Goal: Task Accomplishment & Management: Complete application form

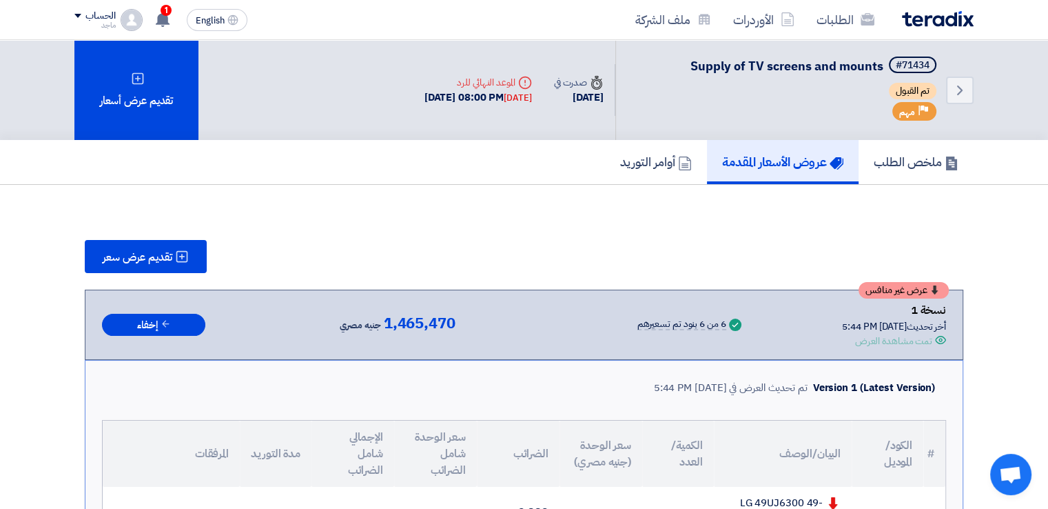
click at [170, 5] on div "الطلبات الأوردرات ملف الشركة English EN 1 تم ترسية طلب توريد حزاء سيفتى - مقاوم…" at bounding box center [524, 19] width 920 height 39
click at [167, 5] on span "1" at bounding box center [166, 10] width 11 height 11
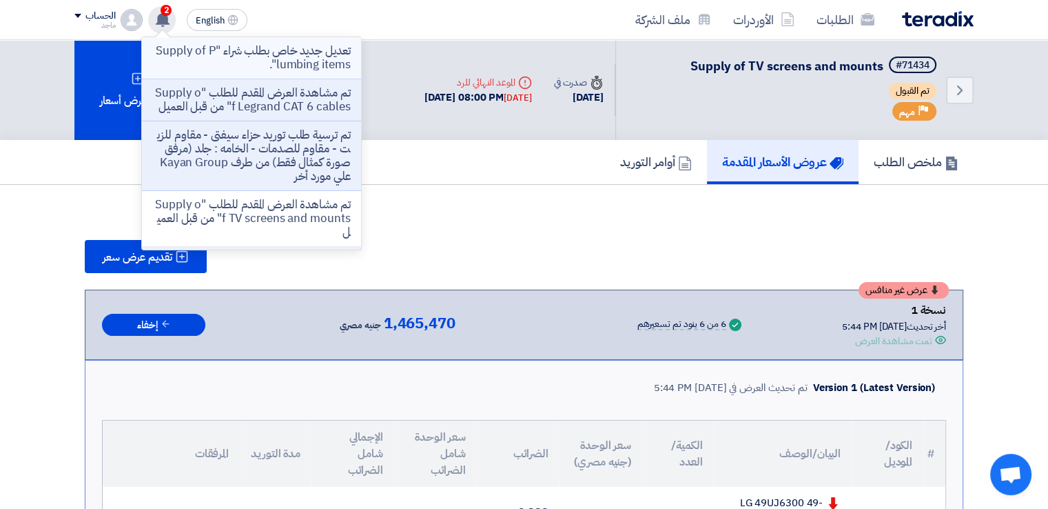
click at [188, 67] on p "تعديل جديد خاص بطلب شراء "Supply of Plumbing items"." at bounding box center [251, 58] width 197 height 28
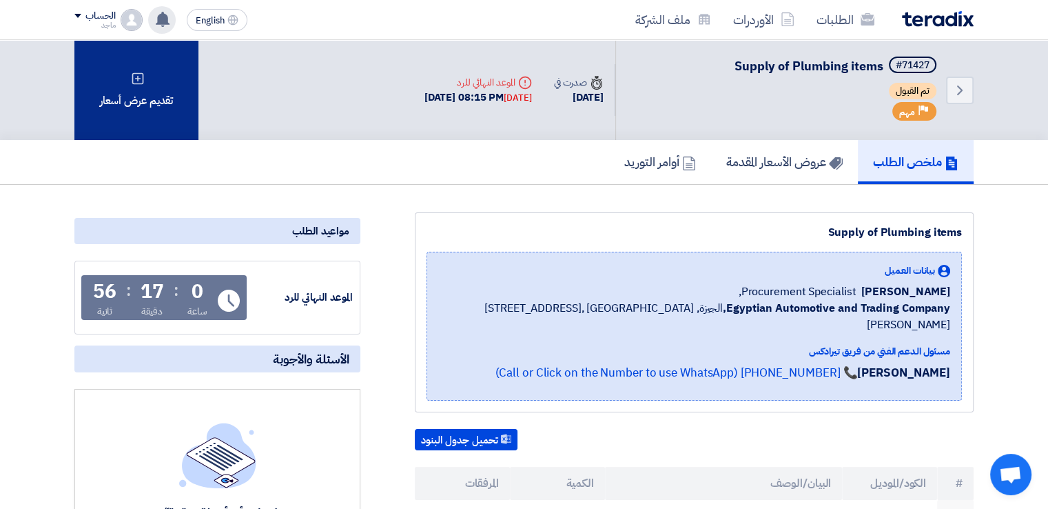
click at [168, 93] on div "تقديم عرض أسعار" at bounding box center [136, 90] width 124 height 100
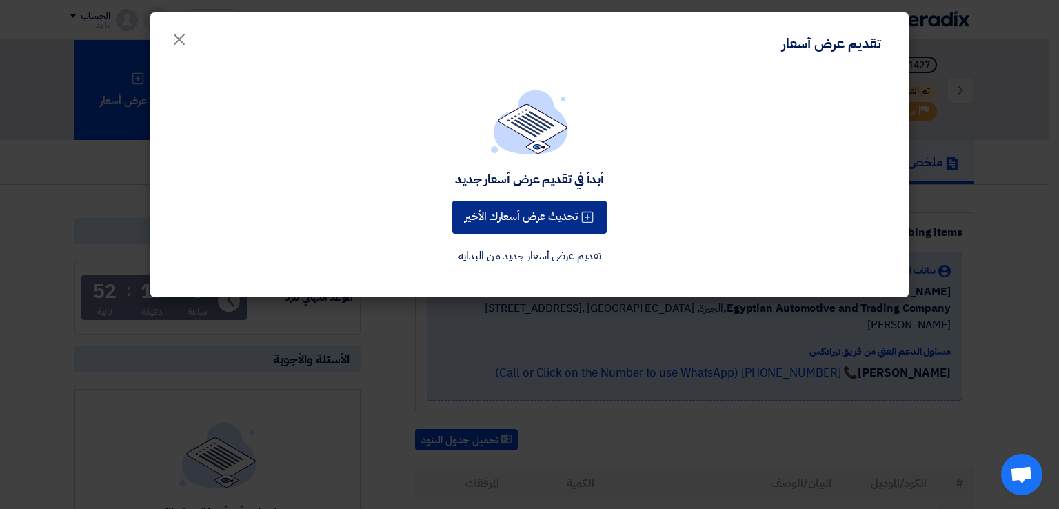
click at [508, 220] on button "تحديث عرض أسعارك الأخير" at bounding box center [529, 217] width 154 height 33
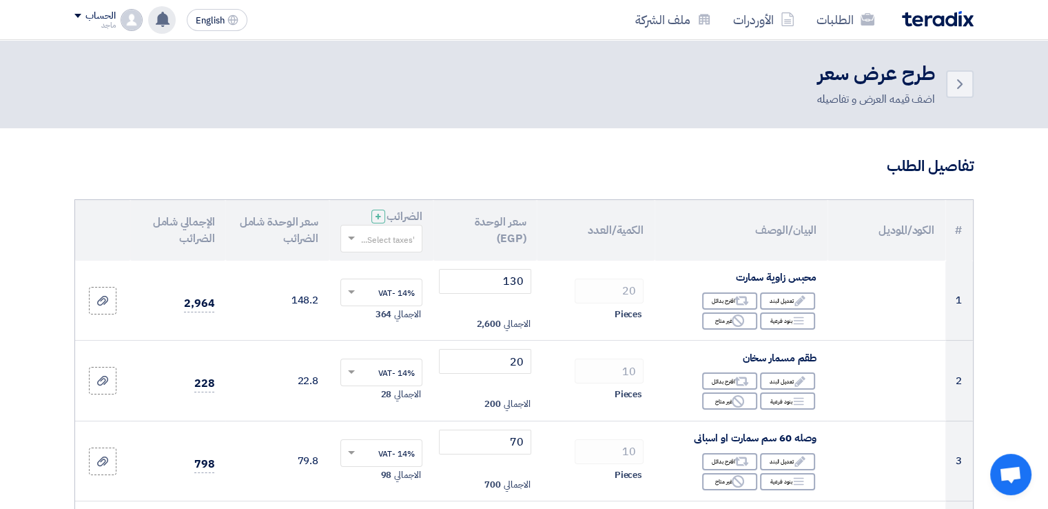
click at [158, 22] on use at bounding box center [163, 19] width 14 height 15
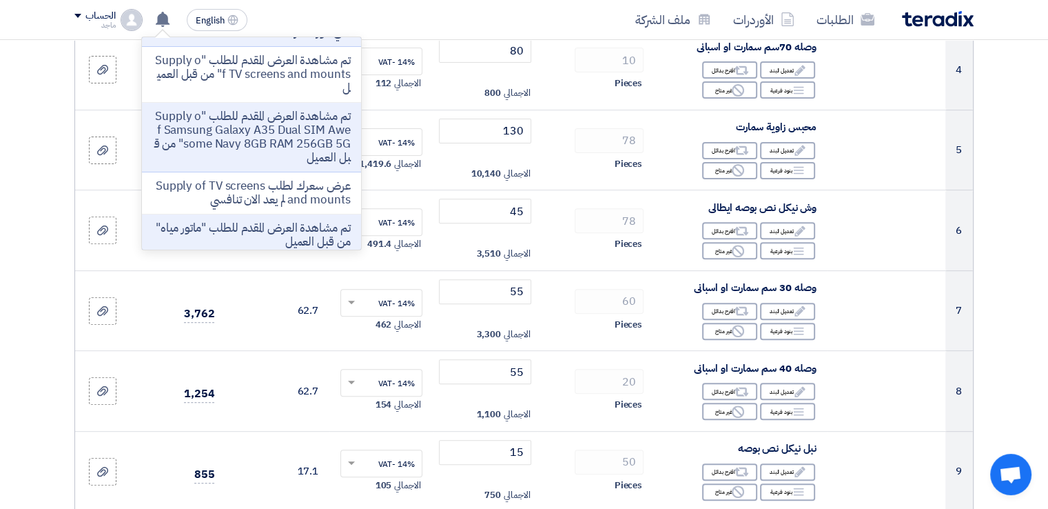
scroll to position [456, 0]
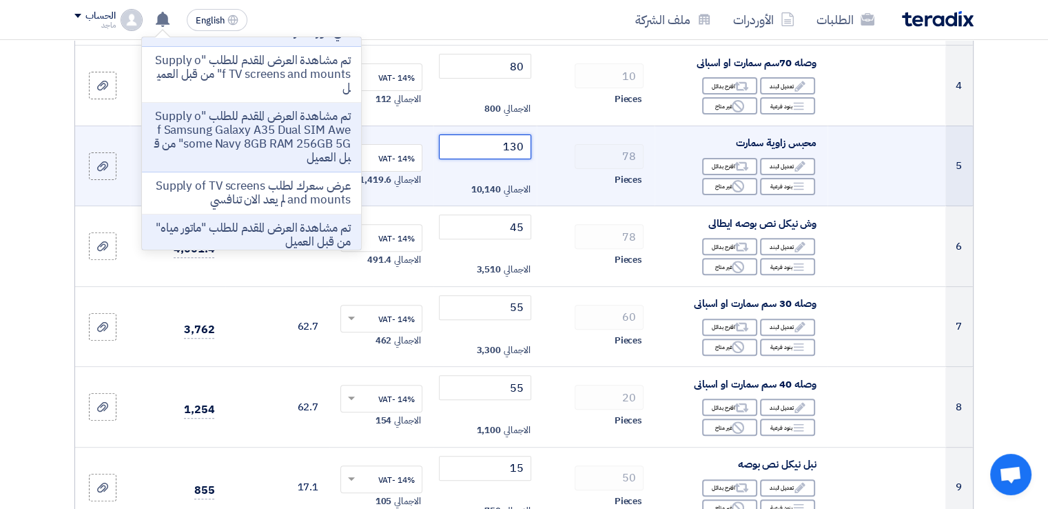
click at [485, 152] on input "130" at bounding box center [485, 146] width 93 height 25
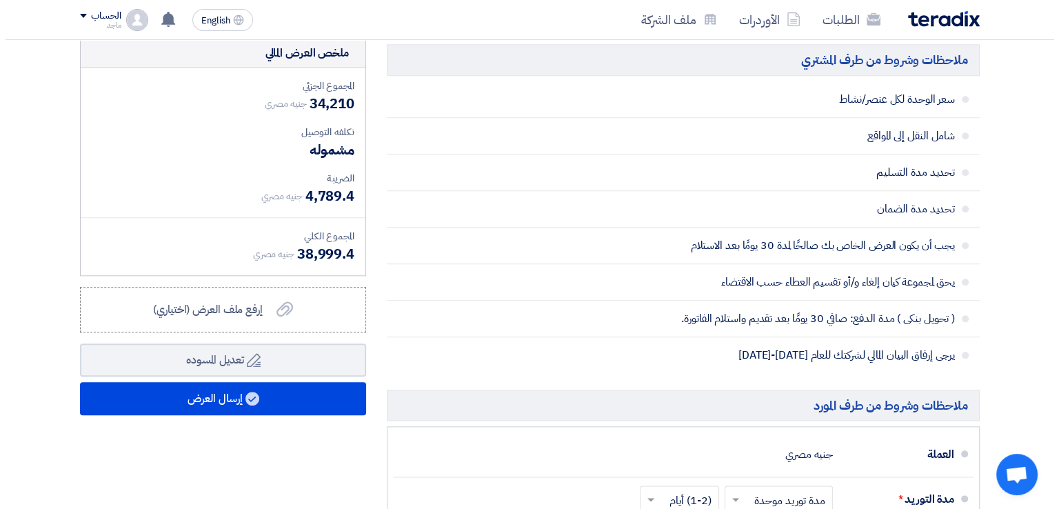
scroll to position [1503, 0]
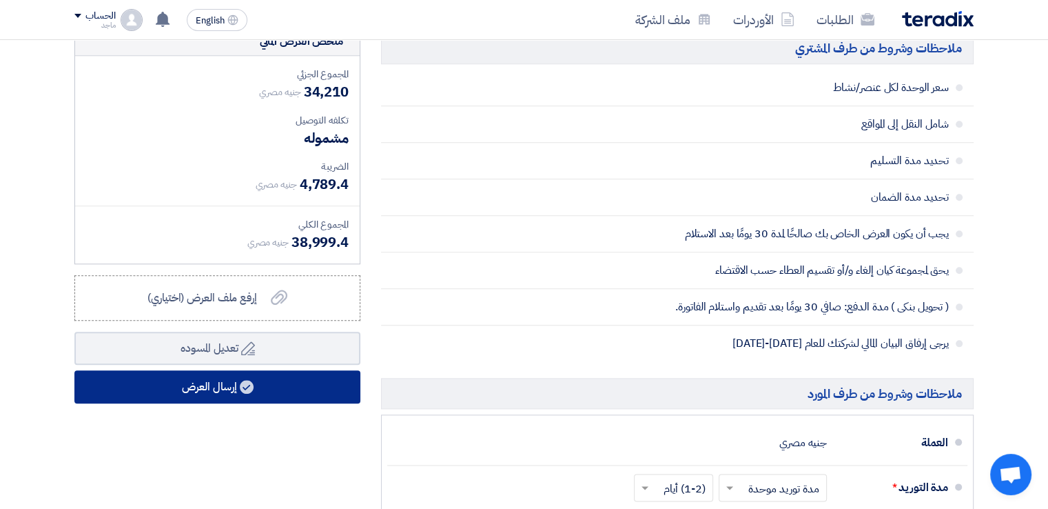
type input "125"
click at [323, 387] on button "إرسال العرض" at bounding box center [217, 386] width 286 height 33
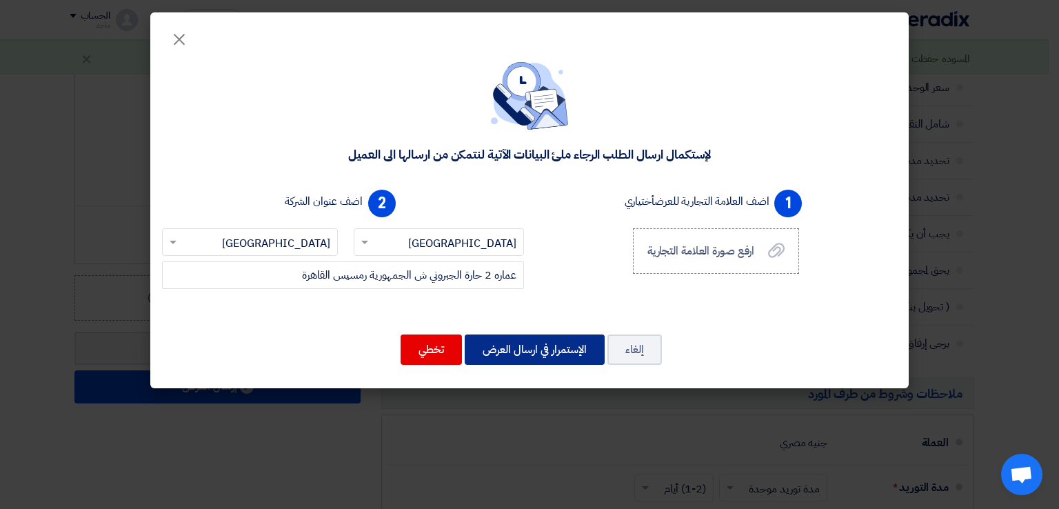
click at [525, 348] on button "الإستمرار في ارسال العرض" at bounding box center [535, 349] width 140 height 30
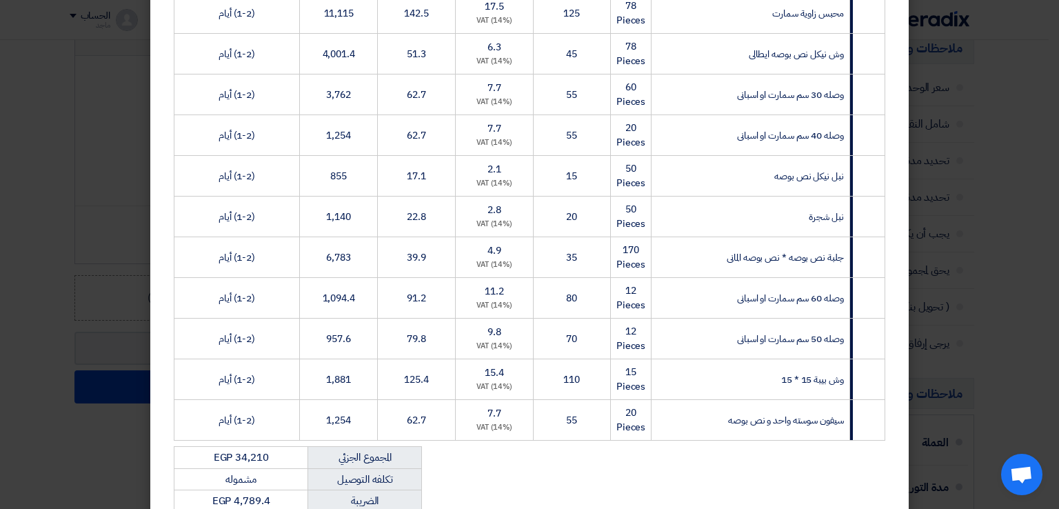
scroll to position [666, 0]
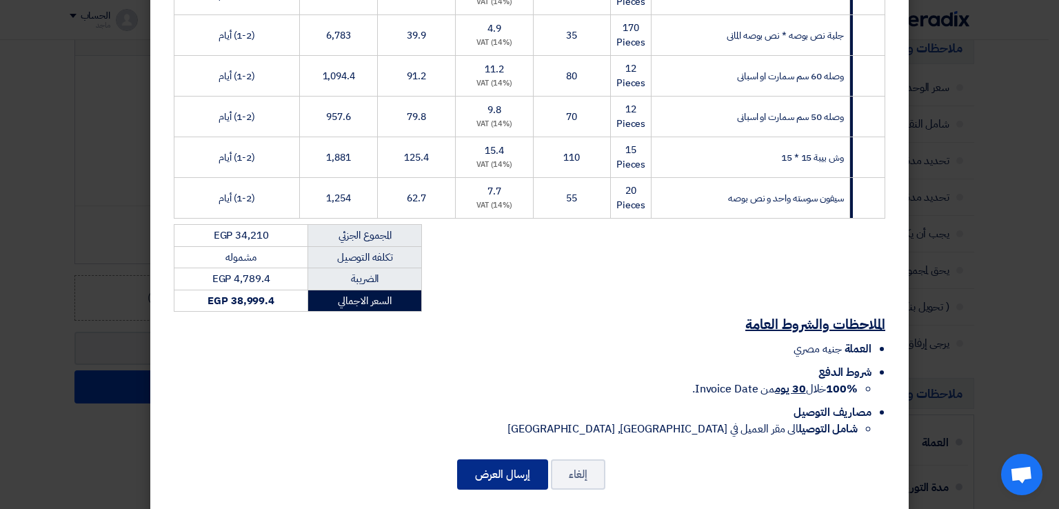
click at [507, 459] on button "إرسال العرض" at bounding box center [502, 474] width 91 height 30
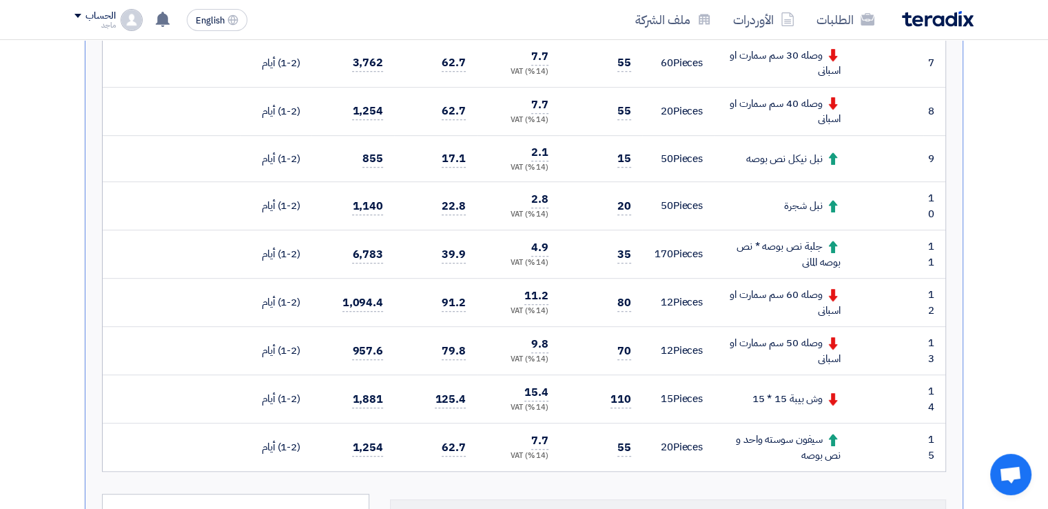
scroll to position [734, 0]
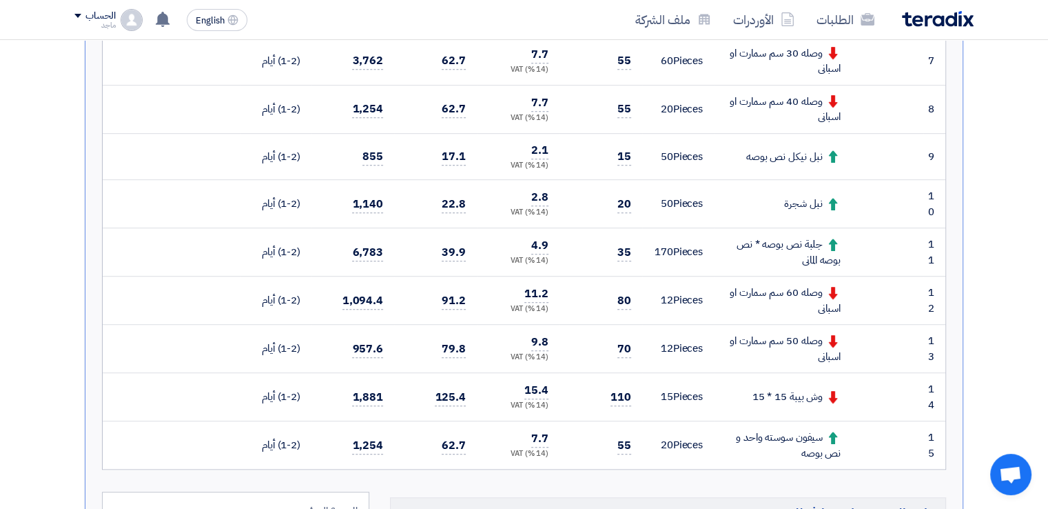
drag, startPoint x: 1039, startPoint y: 242, endPoint x: 1037, endPoint y: 267, distance: 24.9
click at [1037, 267] on section "تقديم عرض سعر عرض منافس نسخة 2 أخر تحديث 18 Sep 2025, 8:02 PM Offer is Seen لم …" at bounding box center [524, 190] width 1048 height 1479
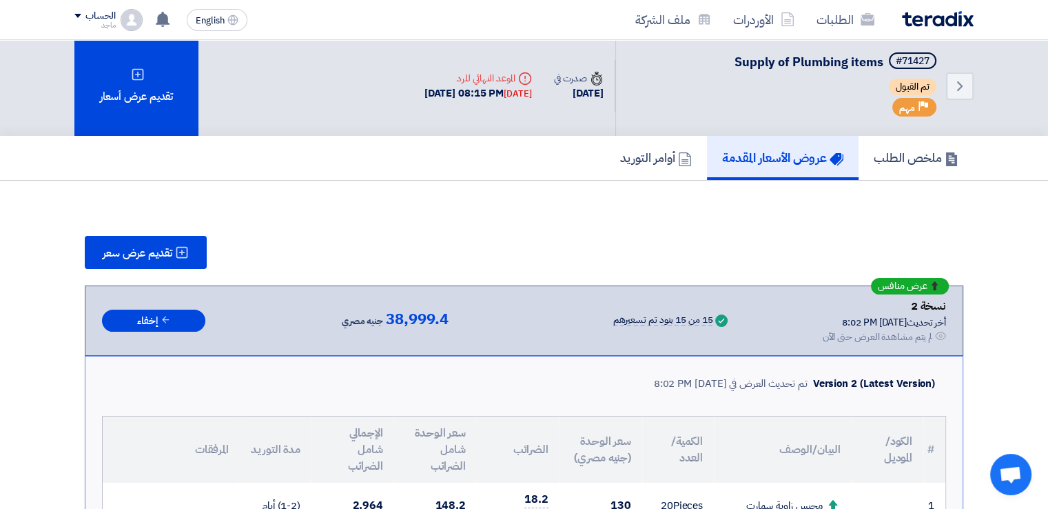
scroll to position [0, 0]
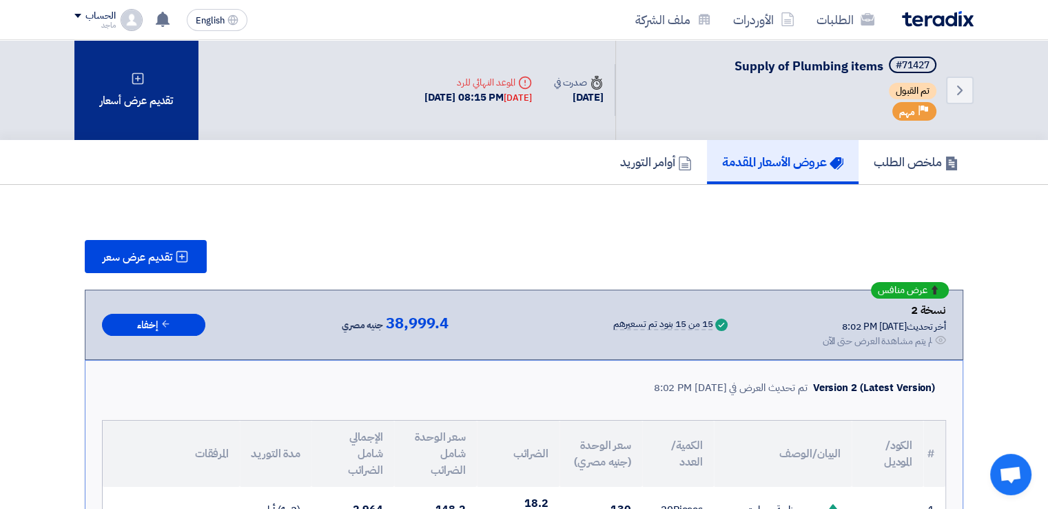
click at [172, 114] on div "تقديم عرض أسعار" at bounding box center [136, 90] width 124 height 100
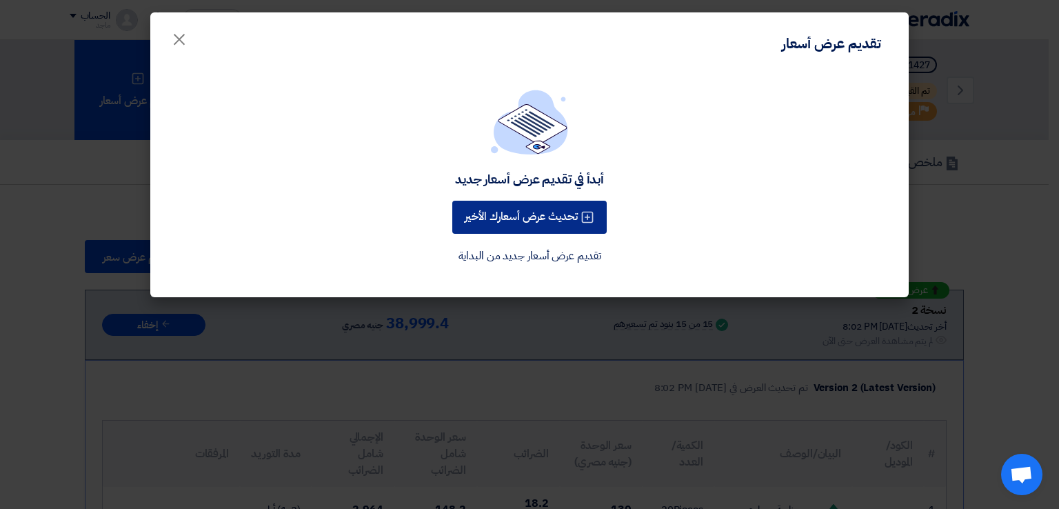
click at [501, 215] on button "تحديث عرض أسعارك الأخير" at bounding box center [529, 217] width 154 height 33
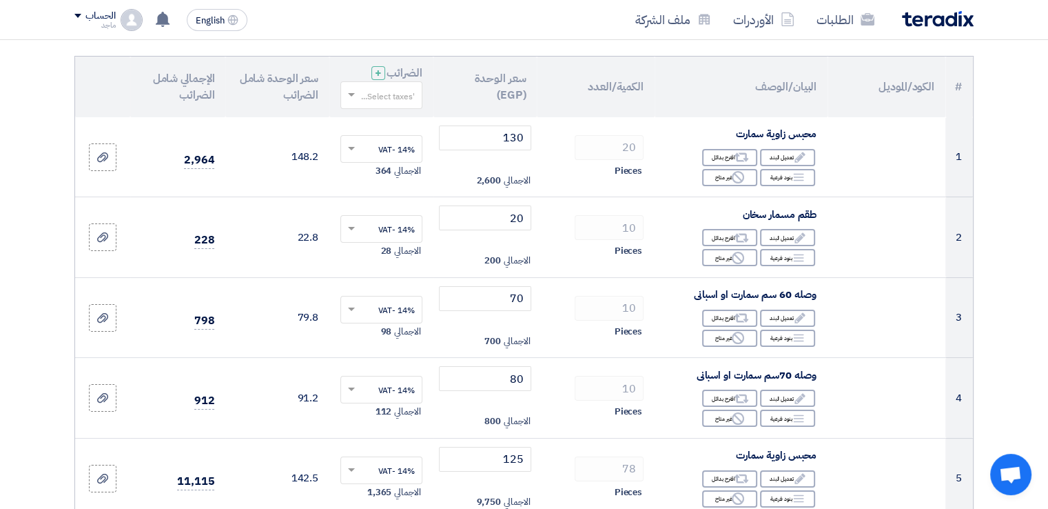
scroll to position [204, 0]
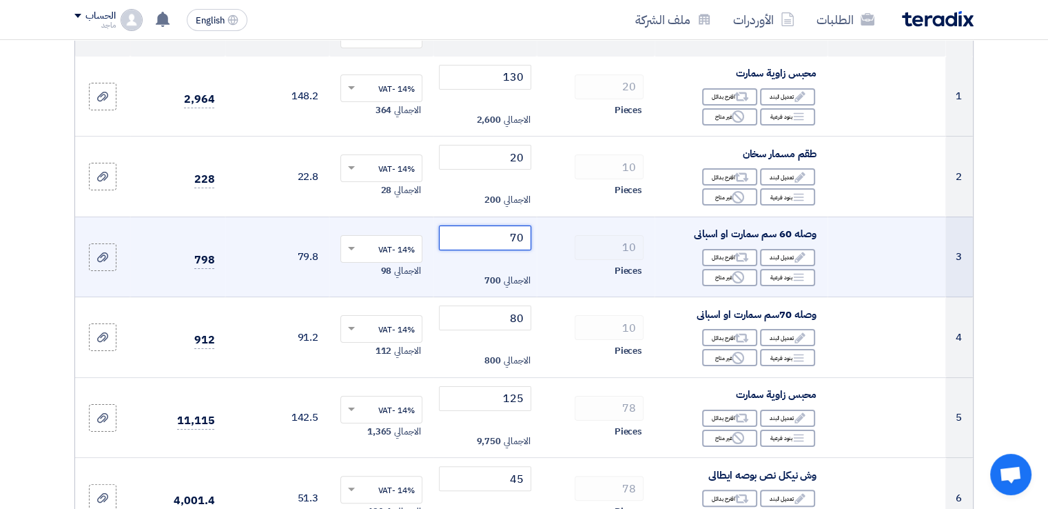
click at [487, 238] on input "70" at bounding box center [485, 237] width 93 height 25
type input "7"
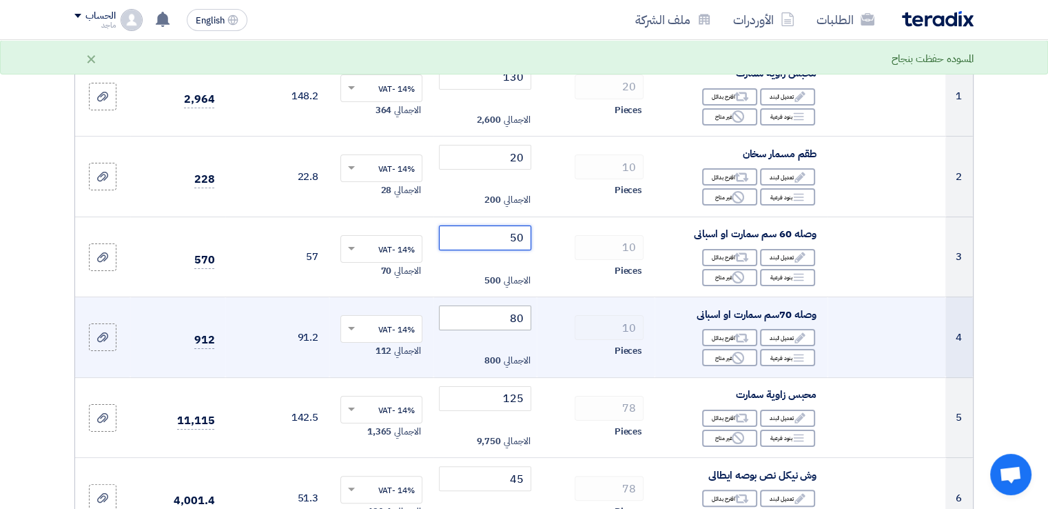
type input "50"
click at [482, 312] on input "80" at bounding box center [485, 317] width 93 height 25
type input "8"
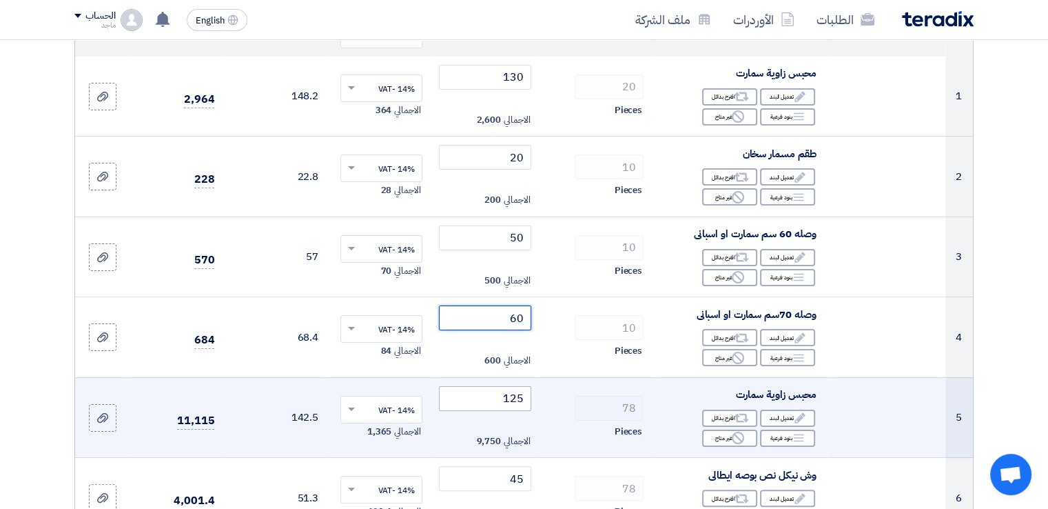
type input "60"
click at [474, 396] on input "125" at bounding box center [485, 398] width 93 height 25
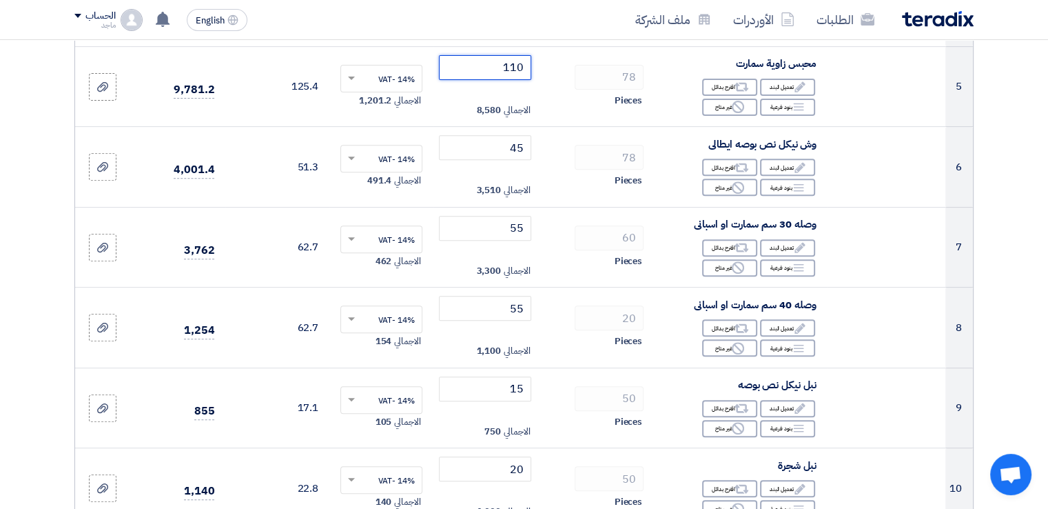
scroll to position [538, 0]
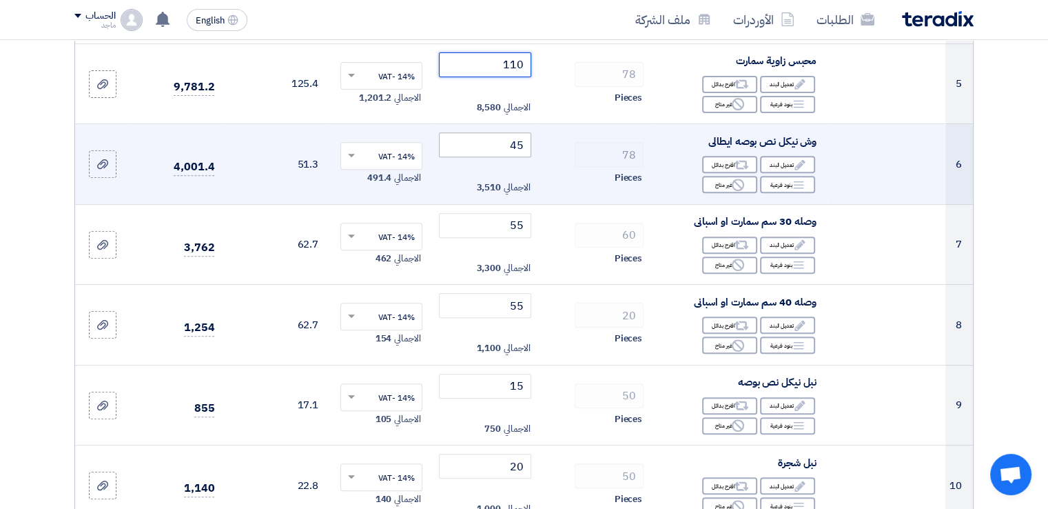
type input "110"
click at [477, 146] on input "45" at bounding box center [485, 144] width 93 height 25
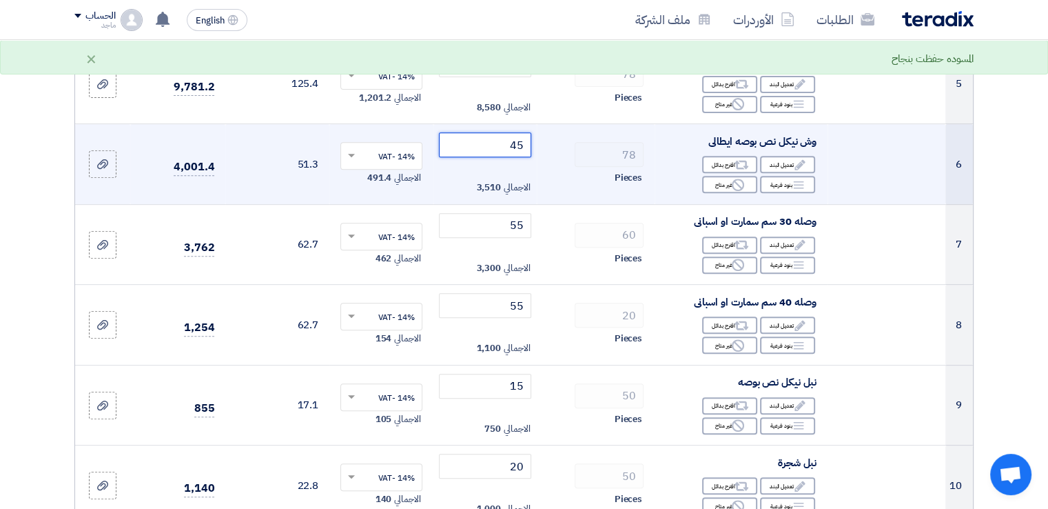
type input "4"
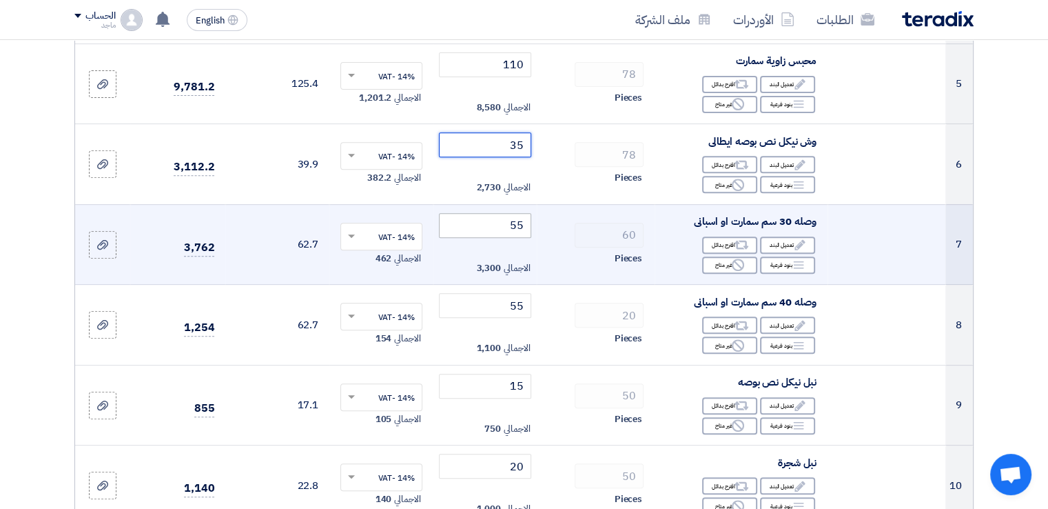
type input "35"
click at [494, 227] on input "55" at bounding box center [485, 225] width 93 height 25
type input "5"
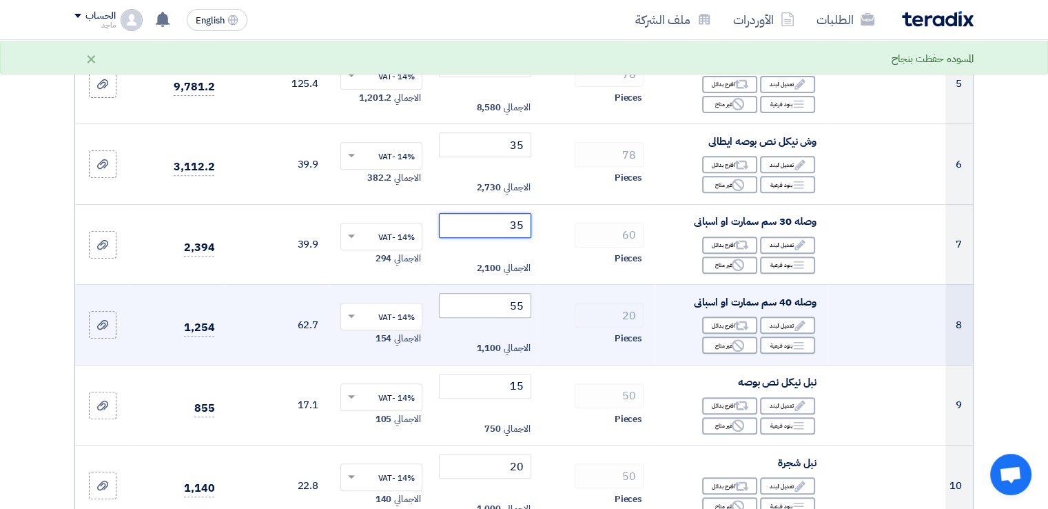
type input "35"
click at [496, 299] on input "55" at bounding box center [485, 305] width 93 height 25
type input "5"
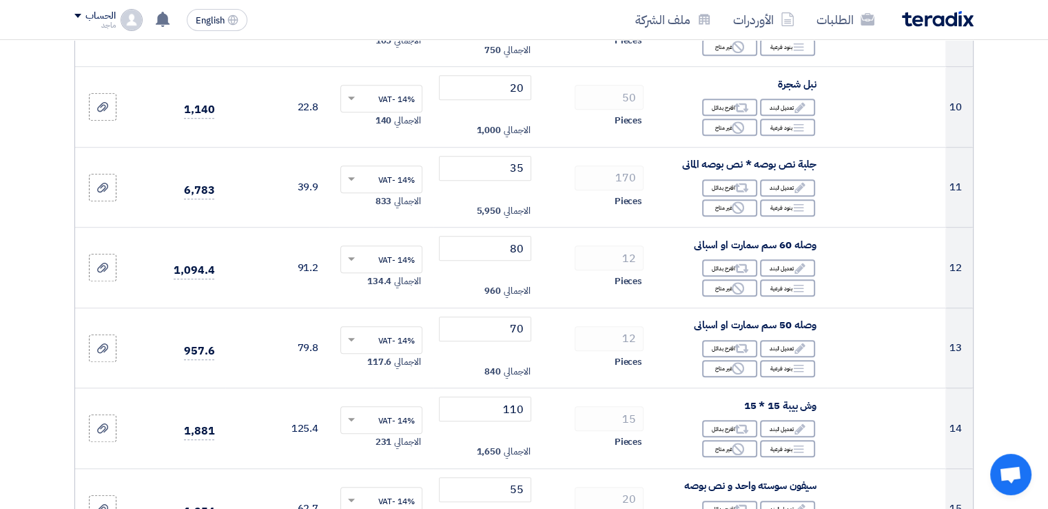
scroll to position [920, 0]
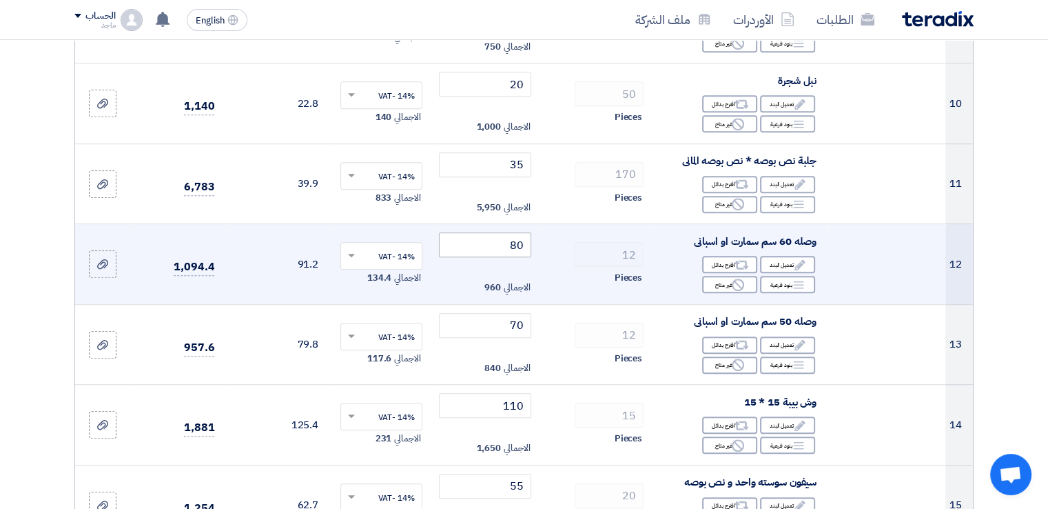
type input "35"
click at [503, 244] on input "80" at bounding box center [485, 244] width 93 height 25
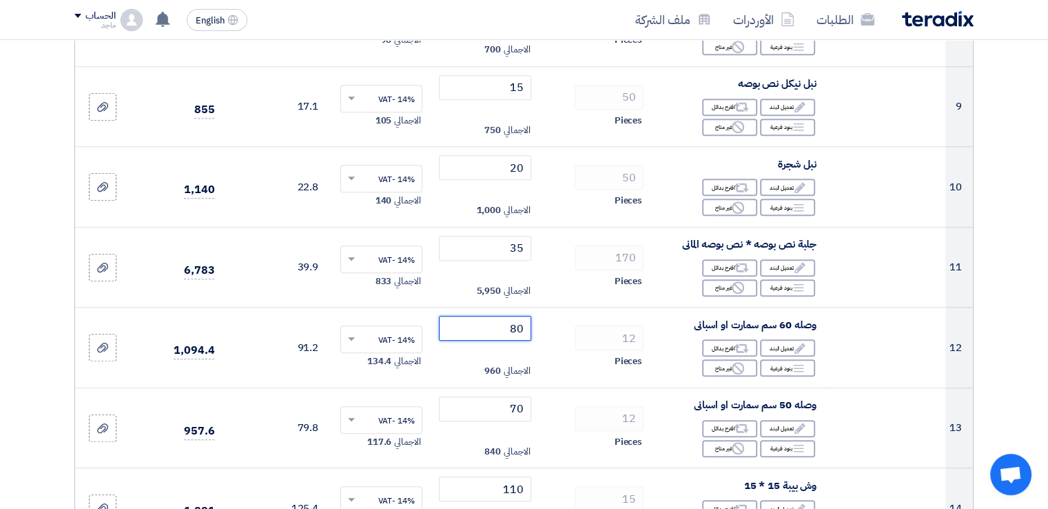
scroll to position [840, 0]
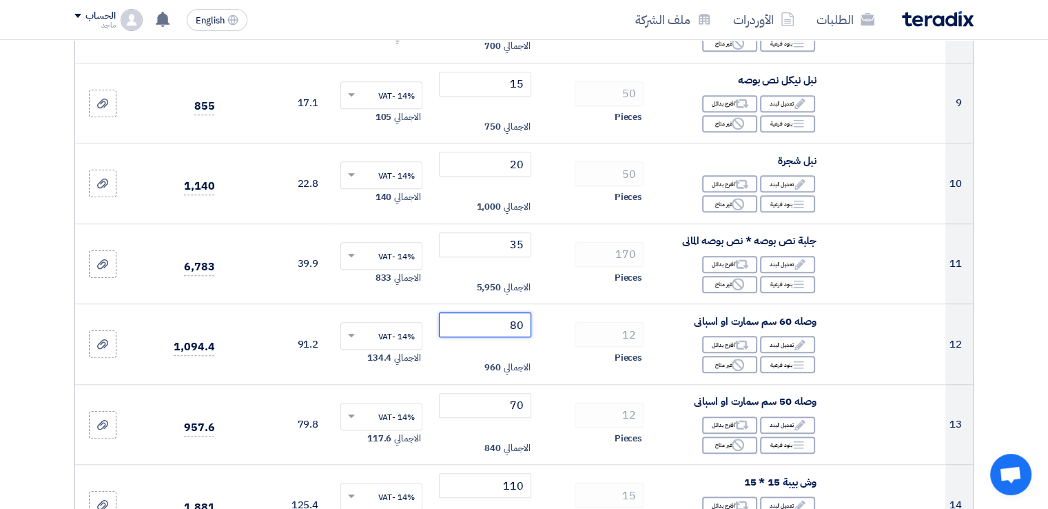
type input "8"
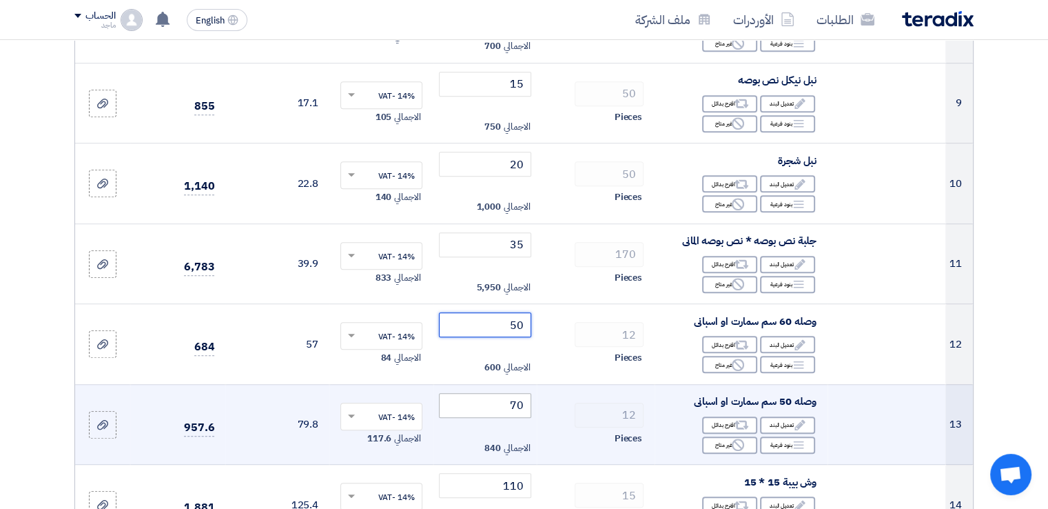
type input "50"
click at [492, 402] on input "70" at bounding box center [485, 405] width 93 height 25
type input "7"
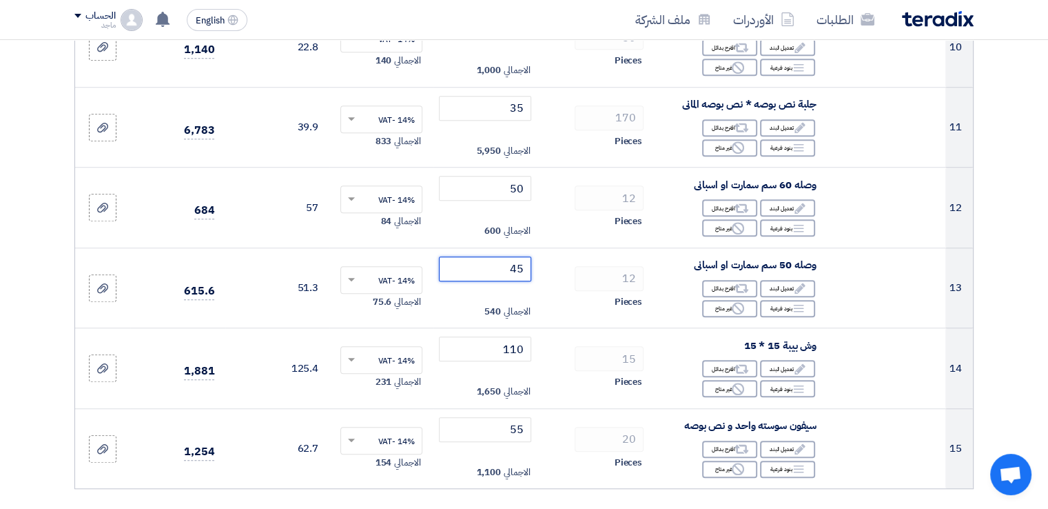
scroll to position [986, 0]
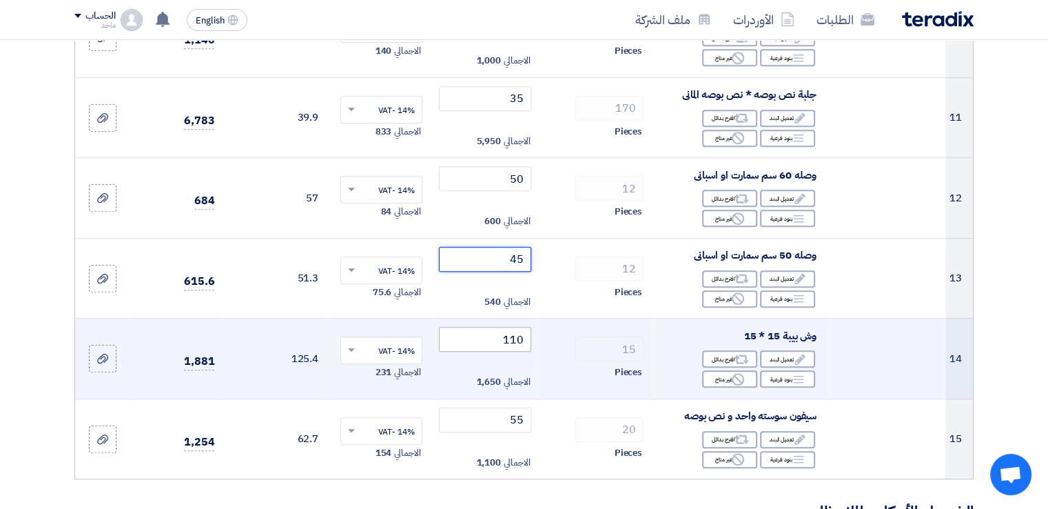
type input "45"
click at [474, 334] on input "110" at bounding box center [485, 339] width 93 height 25
type input "1"
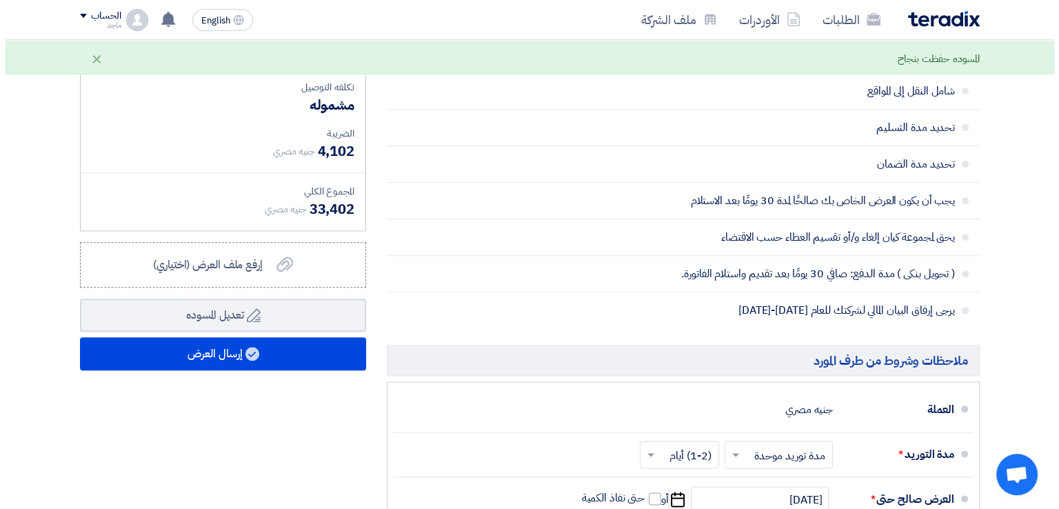
scroll to position [1585, 0]
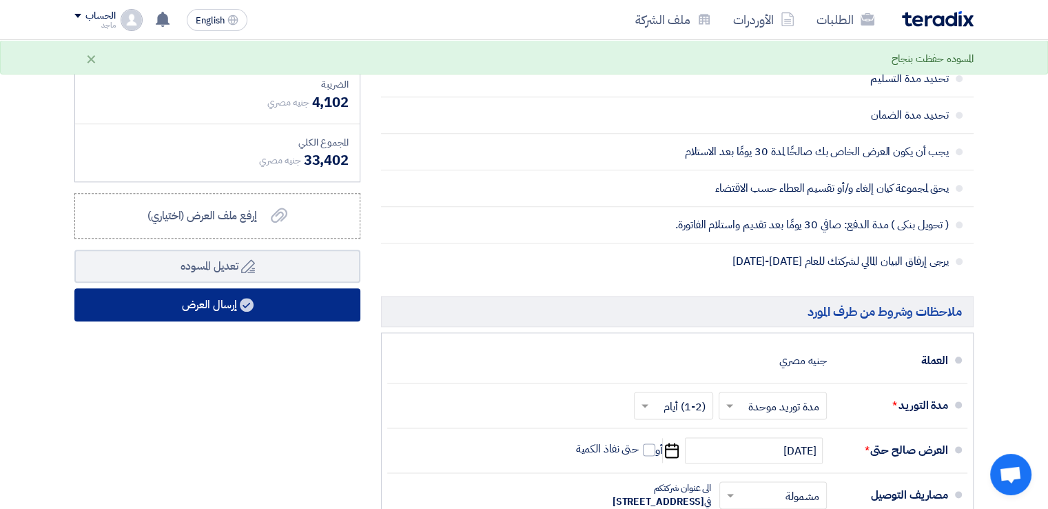
type input "90"
click at [337, 301] on button "إرسال العرض" at bounding box center [217, 304] width 286 height 33
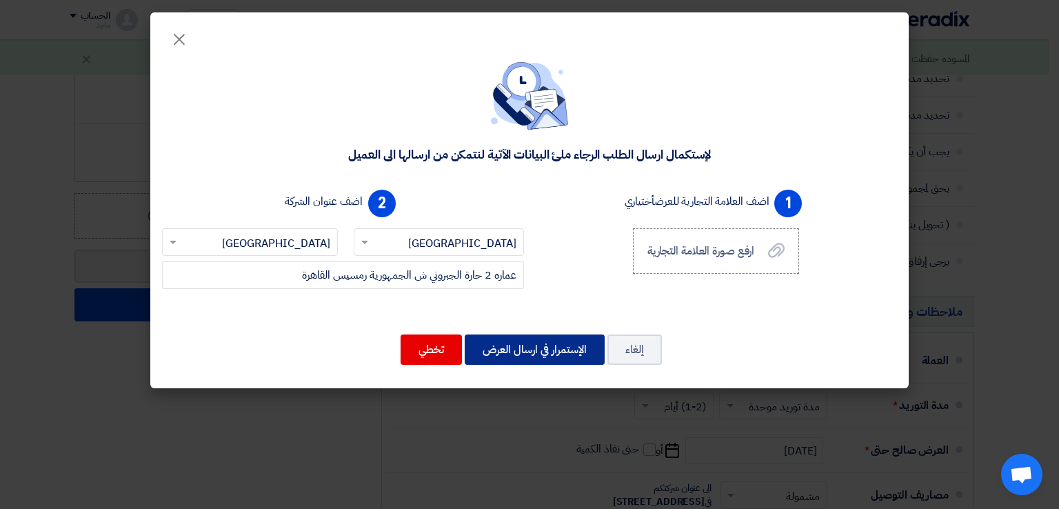
click at [515, 345] on button "الإستمرار في ارسال العرض" at bounding box center [535, 349] width 140 height 30
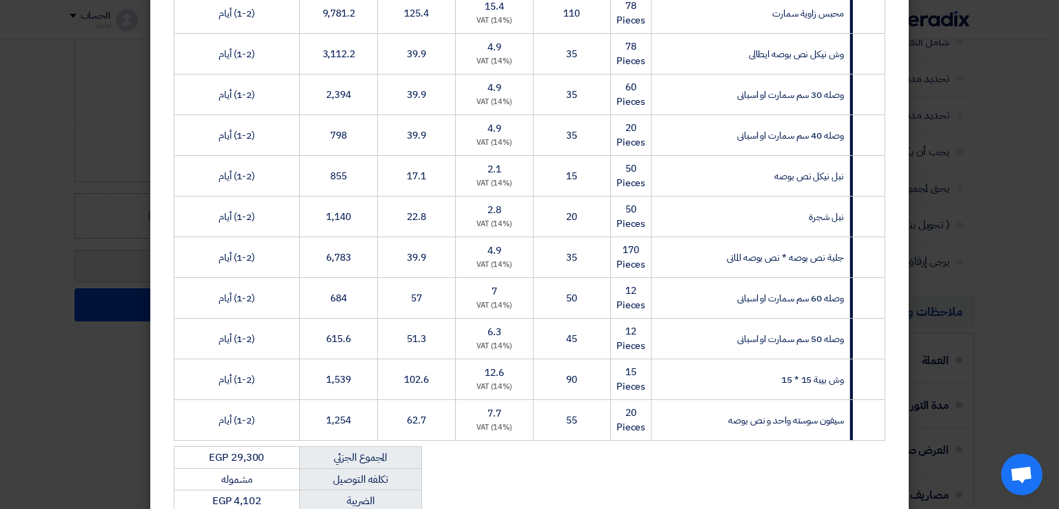
scroll to position [666, 0]
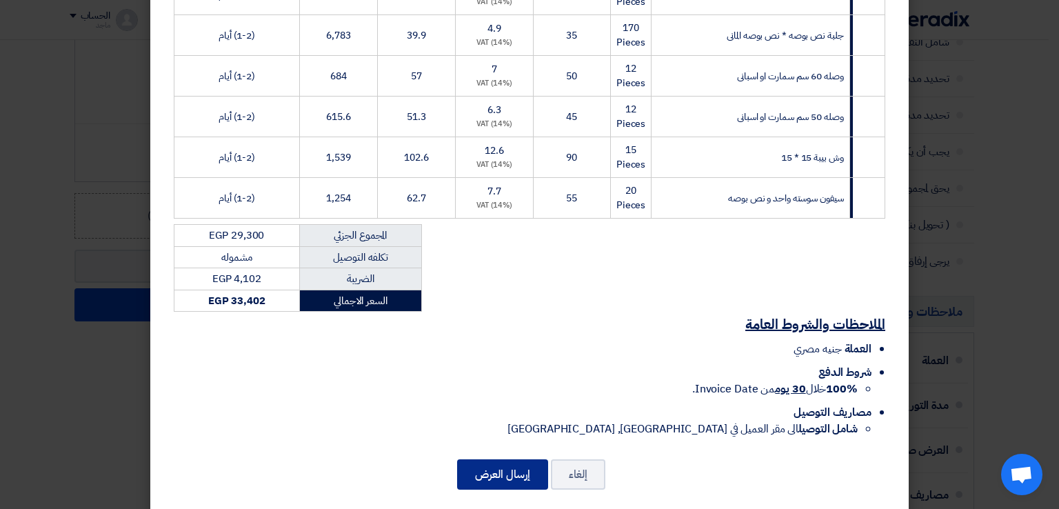
click at [485, 459] on button "إرسال العرض" at bounding box center [502, 474] width 91 height 30
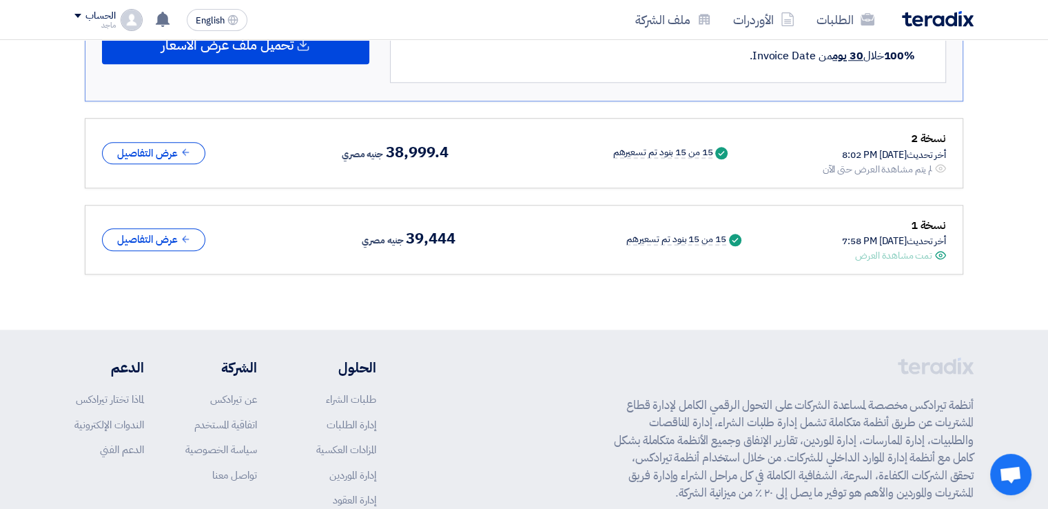
scroll to position [1413, 0]
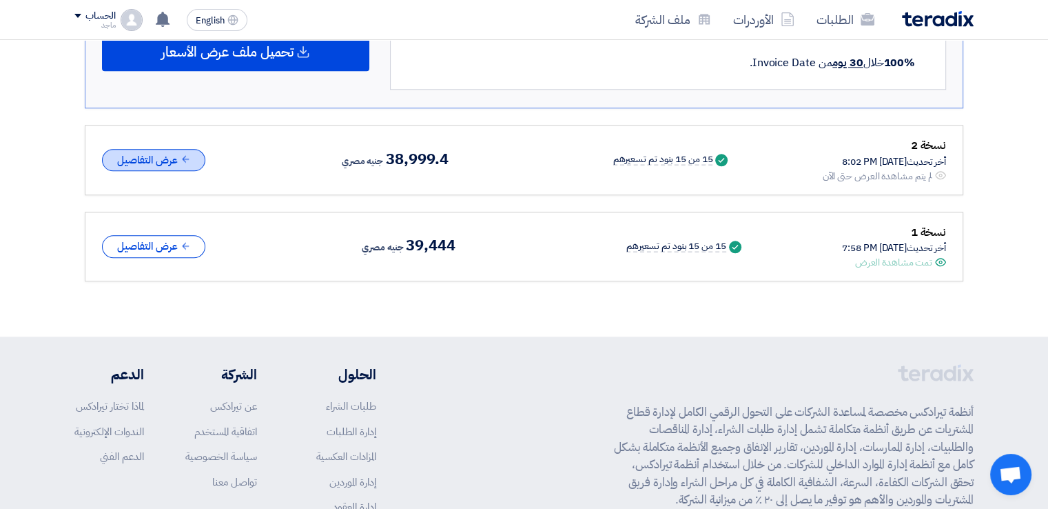
click at [170, 152] on button "عرض التفاصيل" at bounding box center [153, 160] width 103 height 23
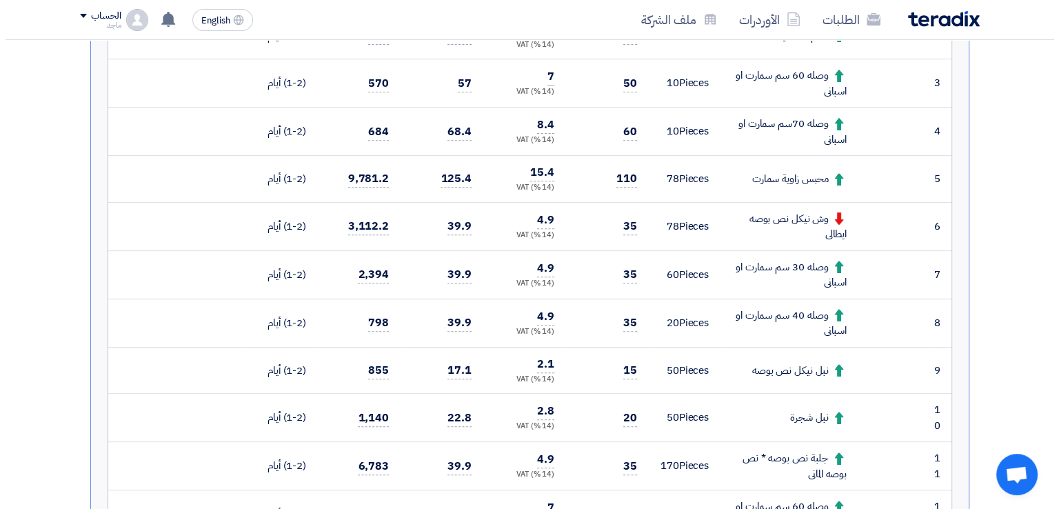
scroll to position [76, 0]
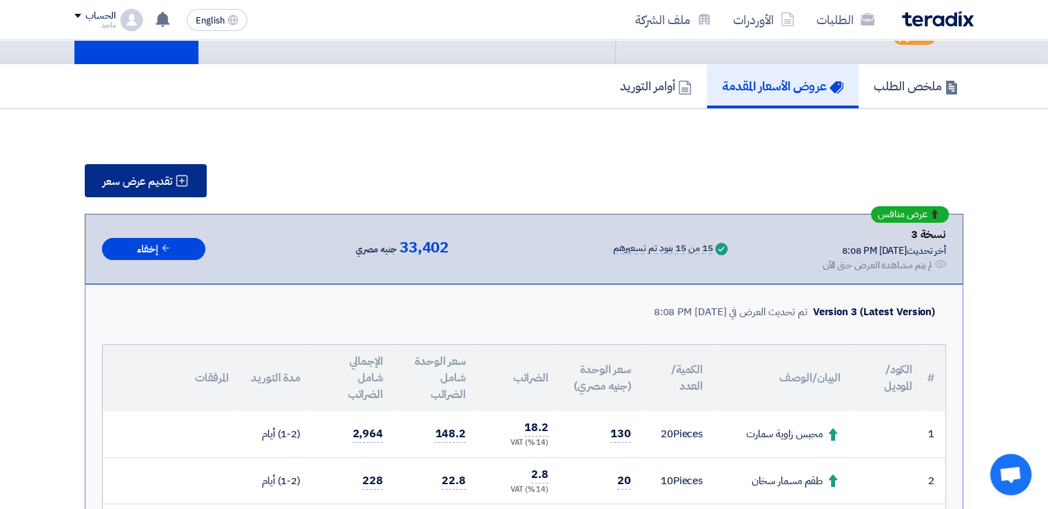
click at [185, 181] on icon at bounding box center [182, 181] width 14 height 14
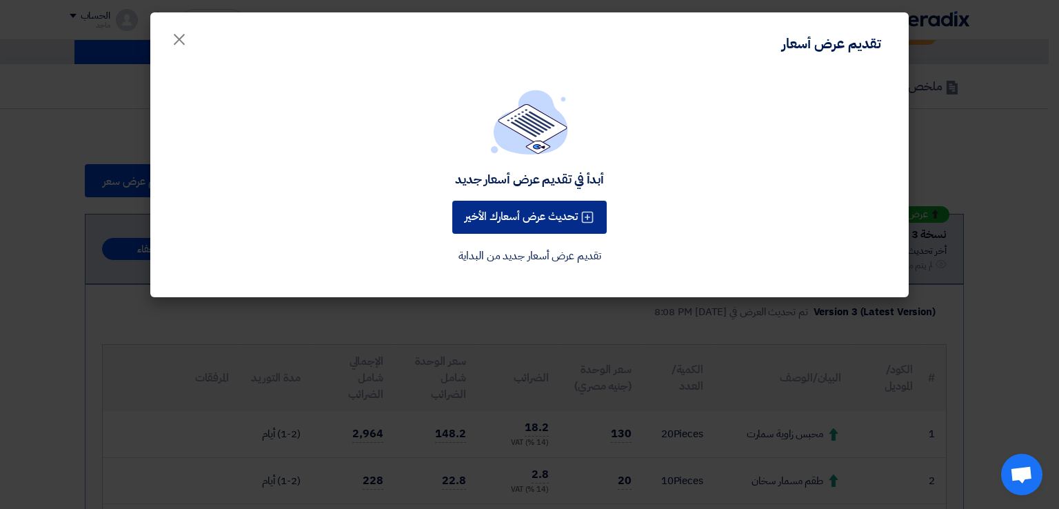
click at [513, 210] on button "تحديث عرض أسعارك الأخير" at bounding box center [529, 217] width 154 height 33
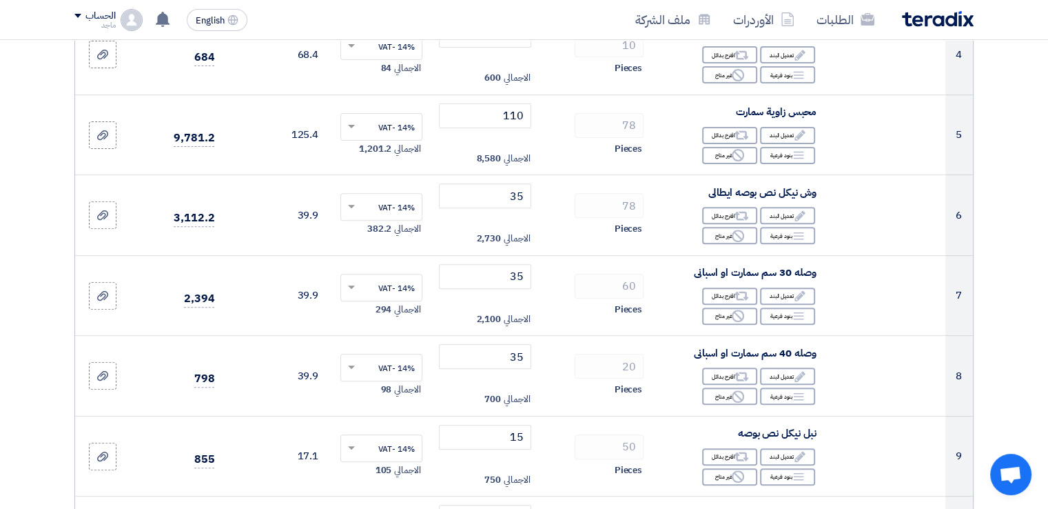
scroll to position [489, 0]
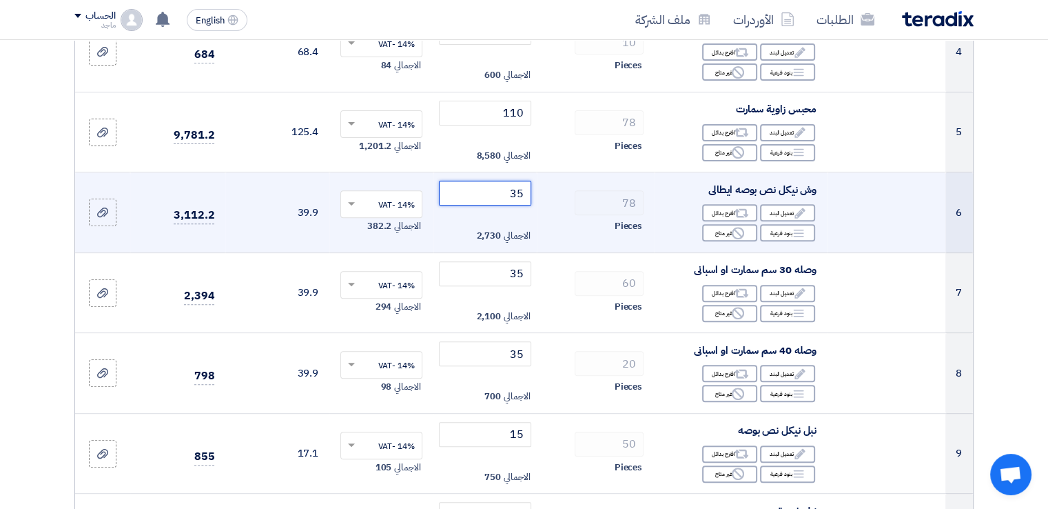
click at [491, 190] on input "35" at bounding box center [485, 193] width 93 height 25
type input "3"
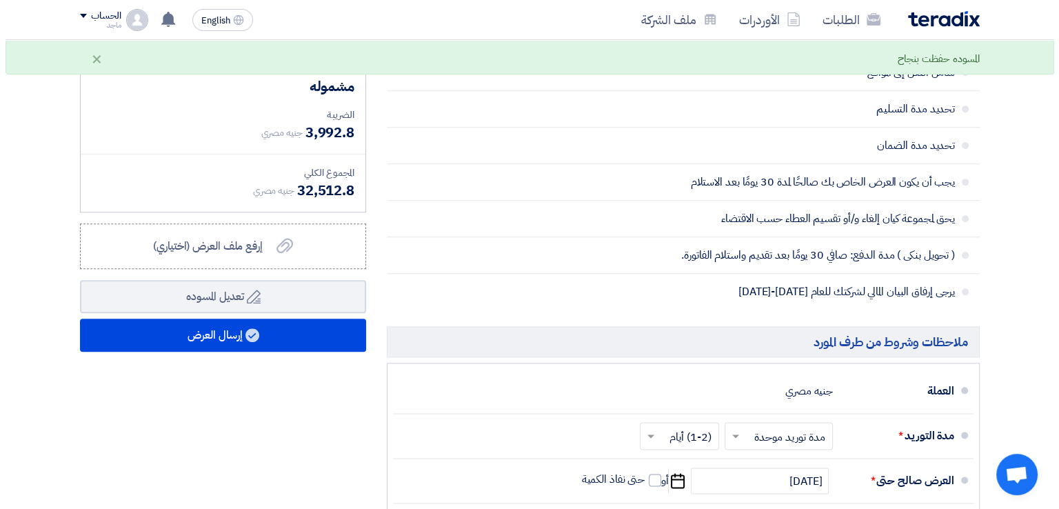
scroll to position [1588, 0]
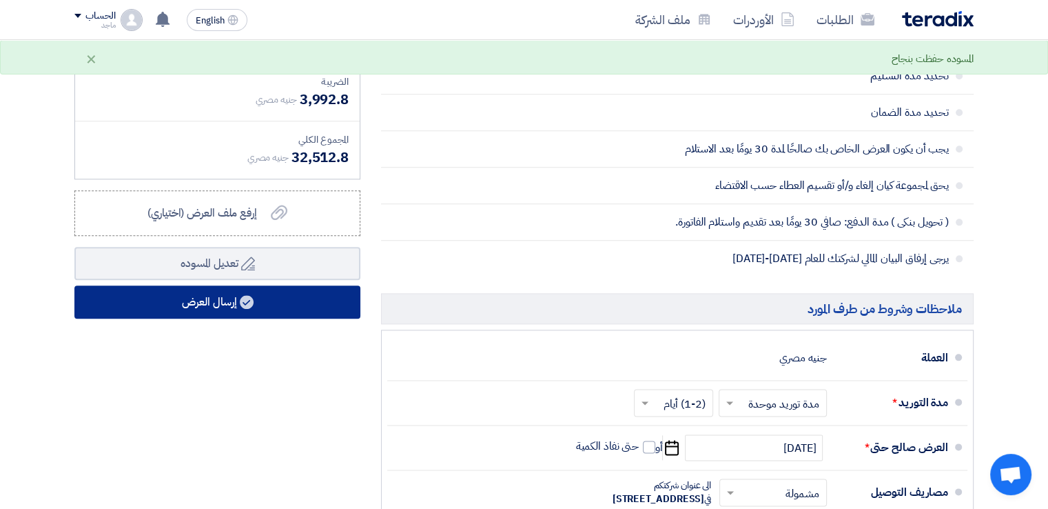
type input "25"
click at [336, 303] on button "إرسال العرض" at bounding box center [217, 301] width 286 height 33
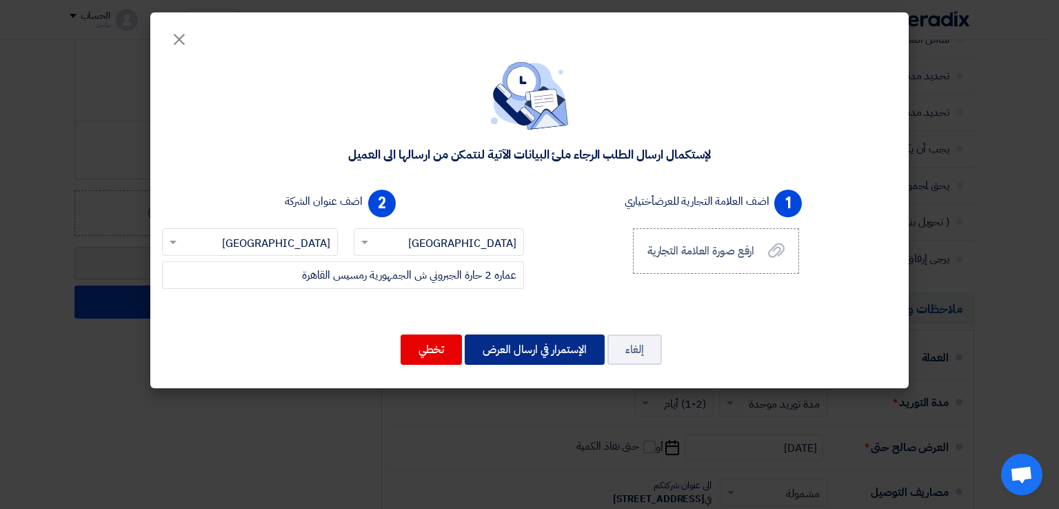
click at [549, 343] on button "الإستمرار في ارسال العرض" at bounding box center [535, 349] width 140 height 30
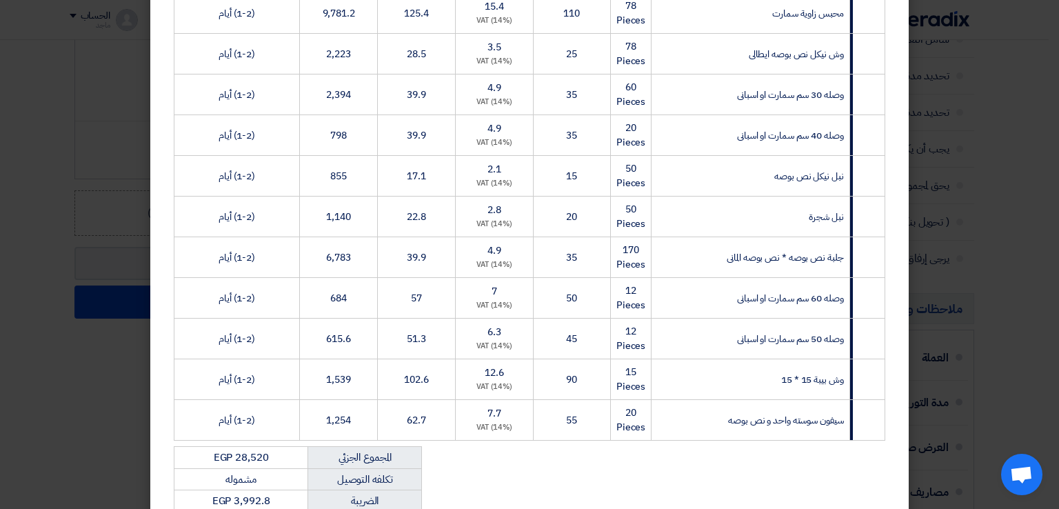
scroll to position [666, 0]
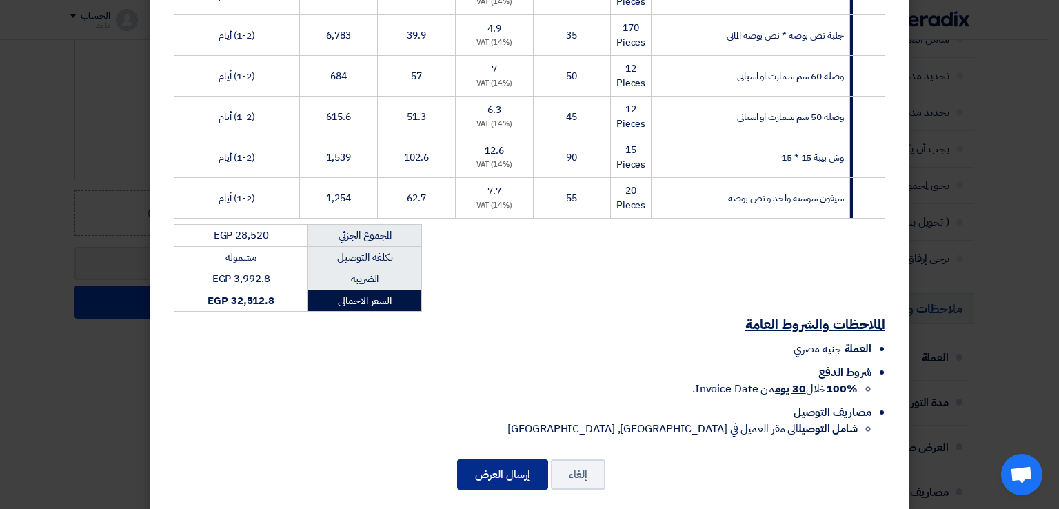
click at [489, 459] on button "إرسال العرض" at bounding box center [502, 474] width 91 height 30
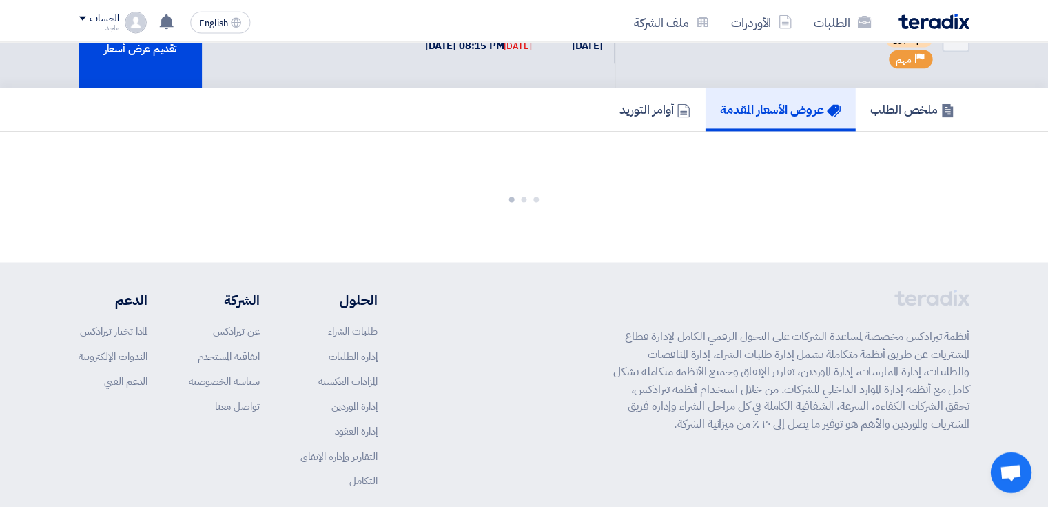
scroll to position [1637, 0]
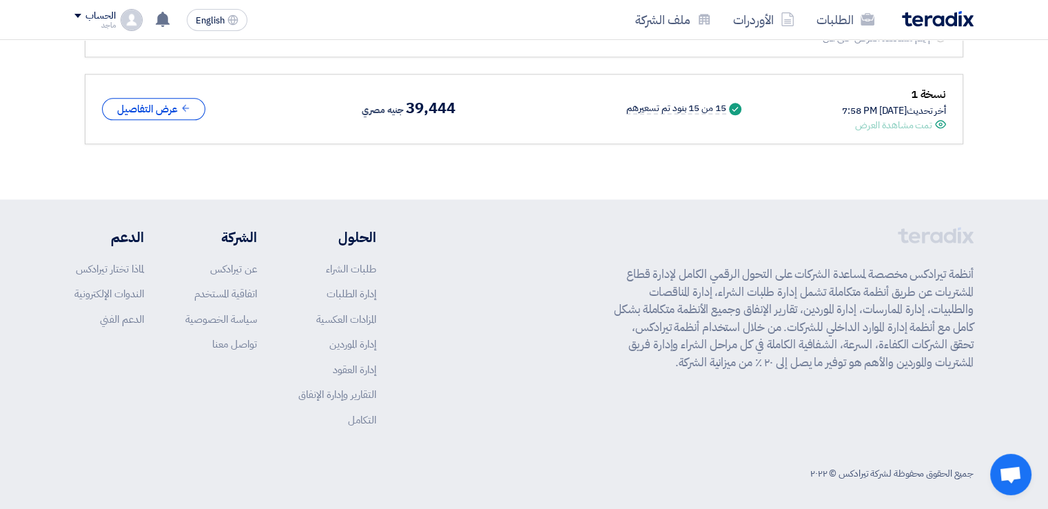
click at [425, 398] on div "أنظمة تيرادكس مخصصة لمساعدة الشركات على التحول الرقمي الكامل لإدارة قطاع المشتر…" at bounding box center [524, 338] width 900 height 222
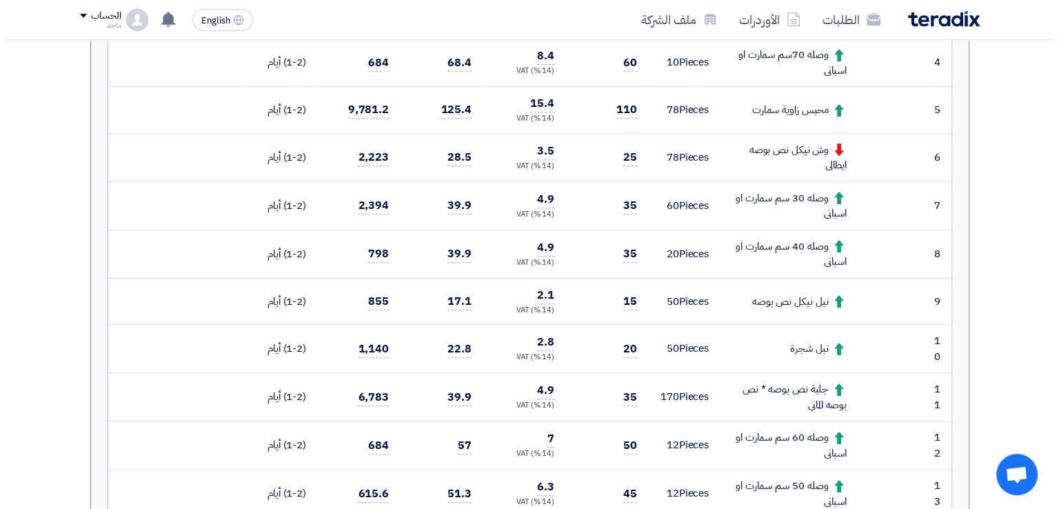
scroll to position [145, 0]
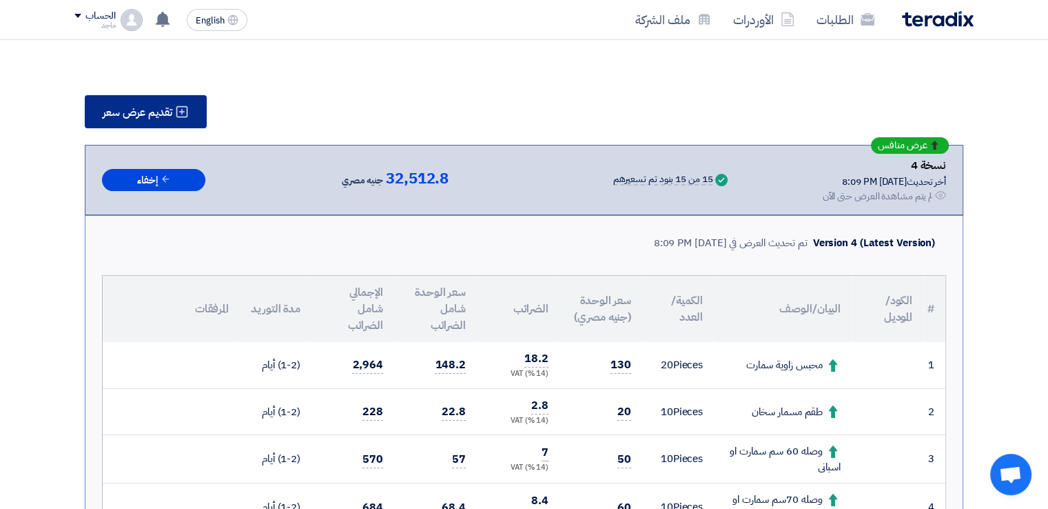
click at [185, 114] on use at bounding box center [182, 112] width 12 height 12
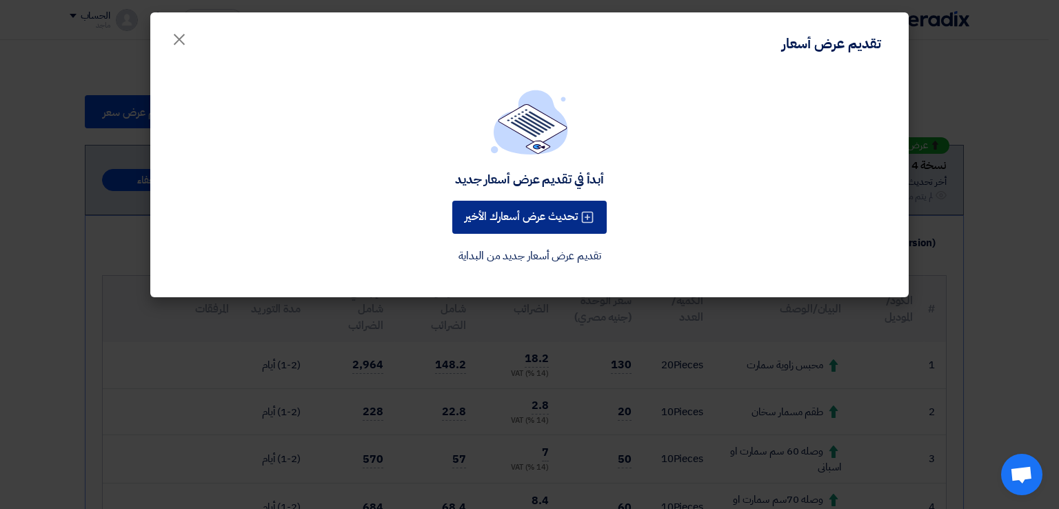
click at [488, 206] on button "تحديث عرض أسعارك الأخير" at bounding box center [529, 217] width 154 height 33
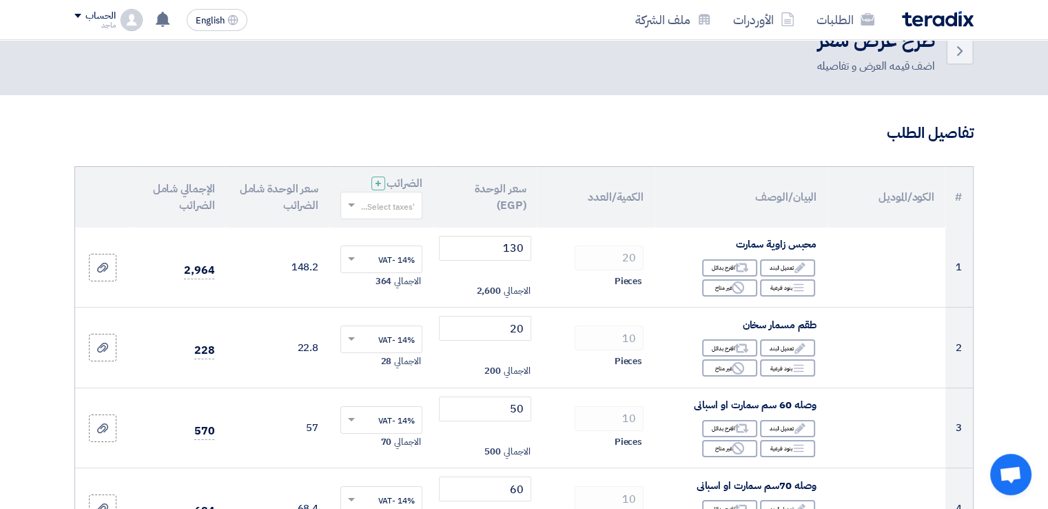
scroll to position [220, 0]
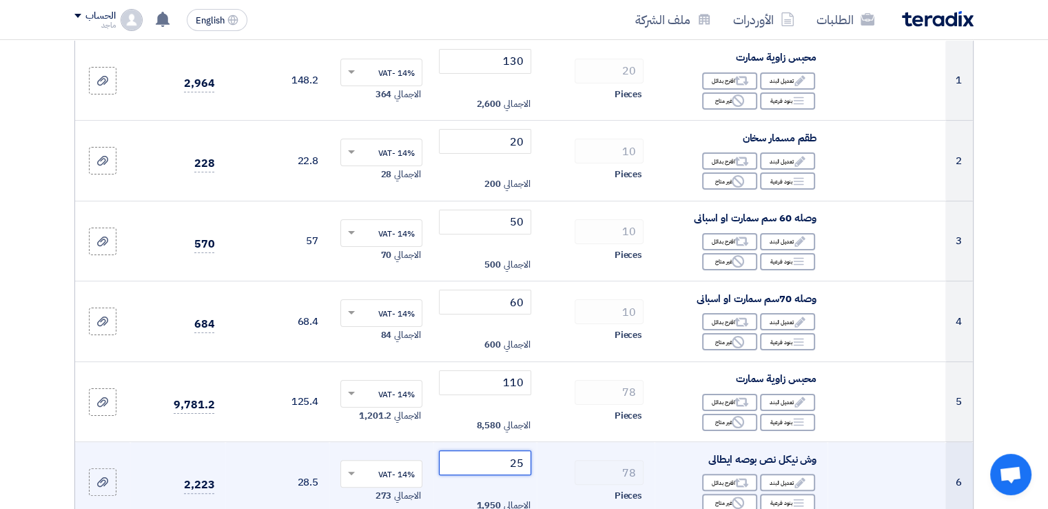
click at [482, 456] on input "25" at bounding box center [485, 462] width 93 height 25
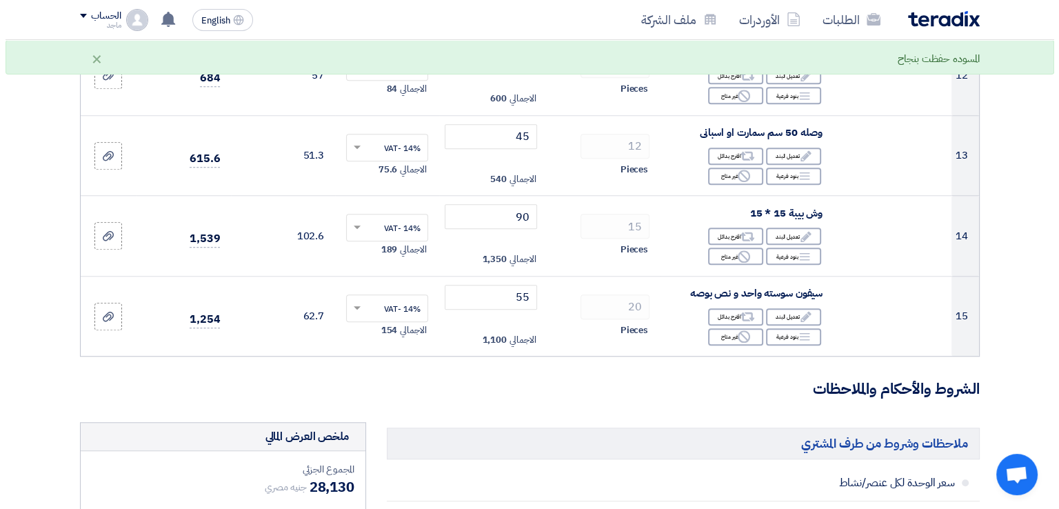
scroll to position [1553, 0]
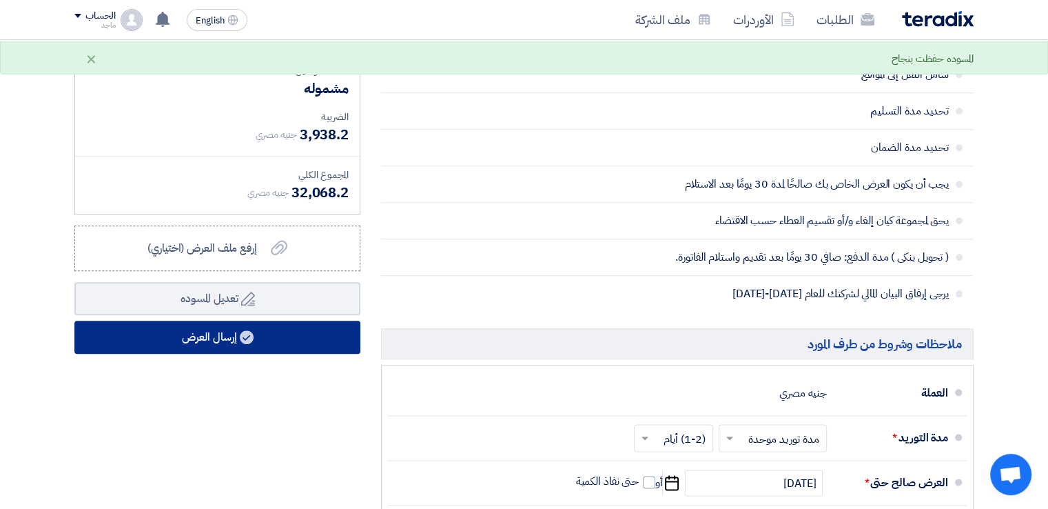
type input "20"
click at [330, 336] on button "إرسال العرض" at bounding box center [217, 337] width 286 height 33
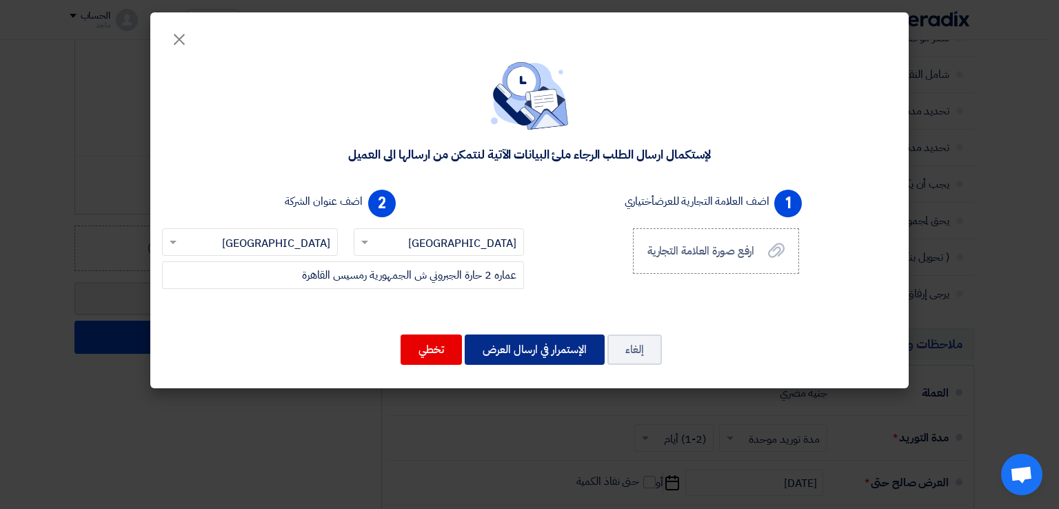
click at [507, 349] on button "الإستمرار في ارسال العرض" at bounding box center [535, 349] width 140 height 30
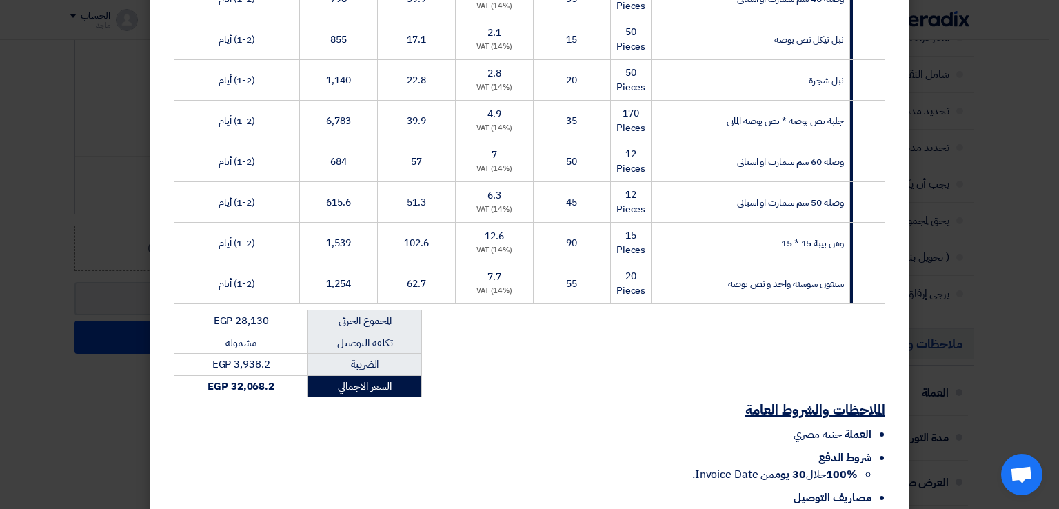
scroll to position [666, 0]
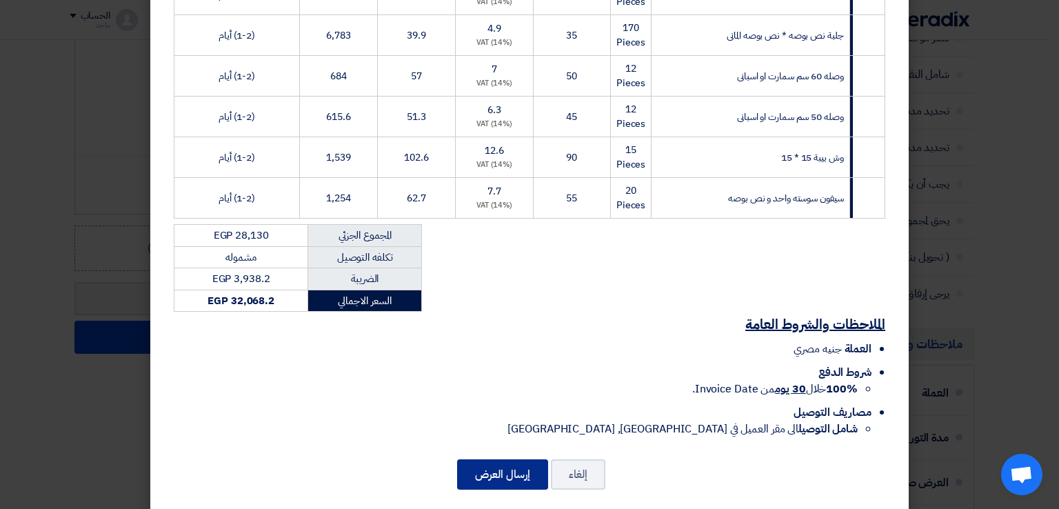
click at [500, 459] on button "إرسال العرض" at bounding box center [502, 474] width 91 height 30
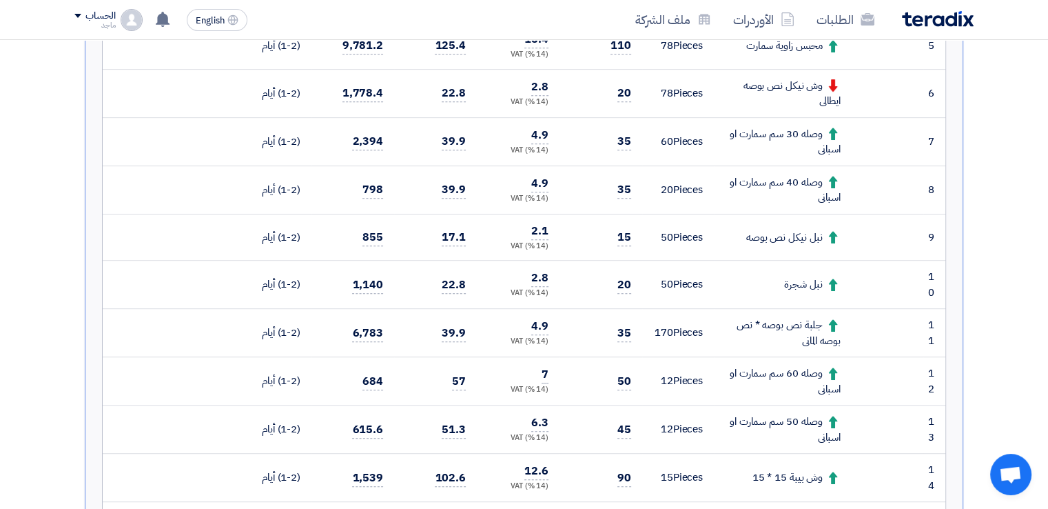
scroll to position [645, 0]
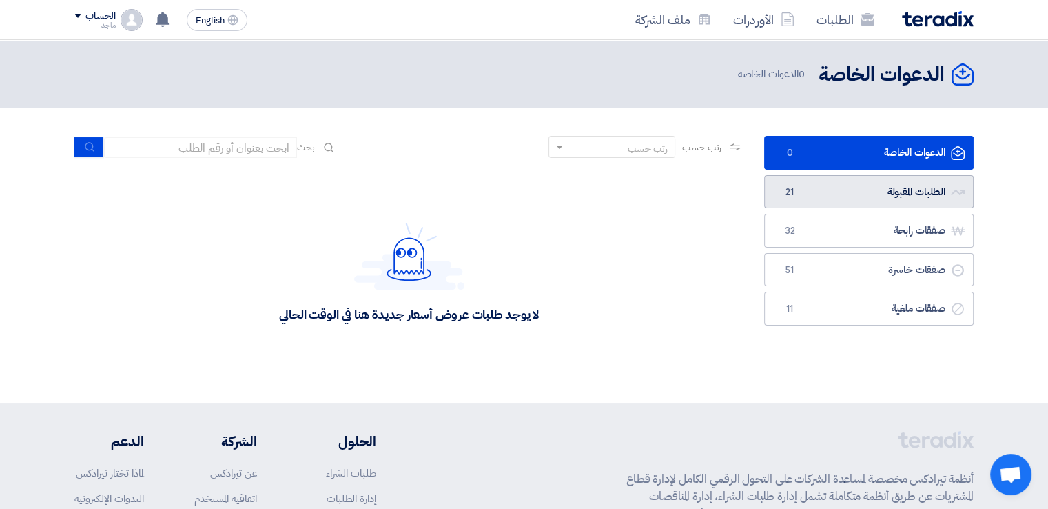
click at [772, 182] on link "الطلبات المقبولة الطلبات المقبولة 21" at bounding box center [869, 192] width 210 height 34
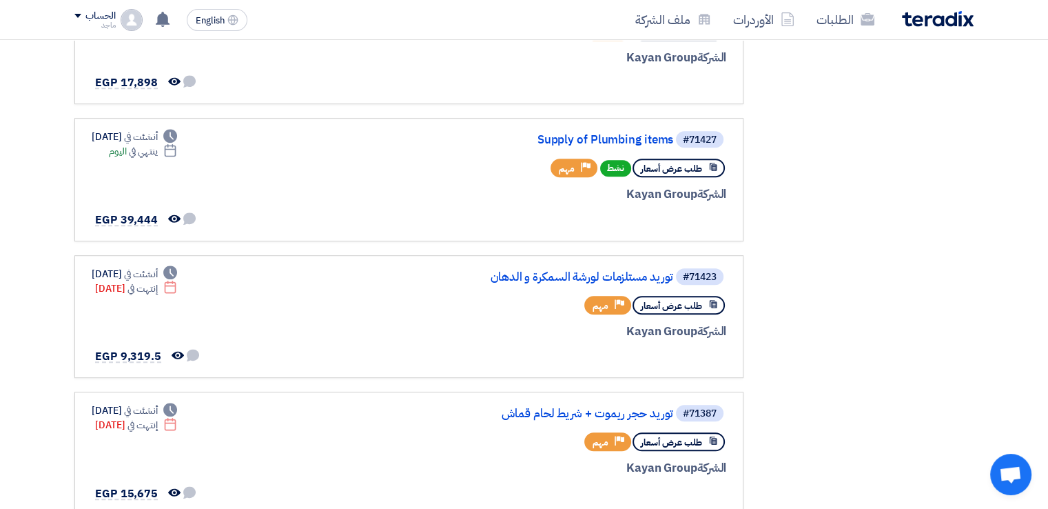
scroll to position [905, 0]
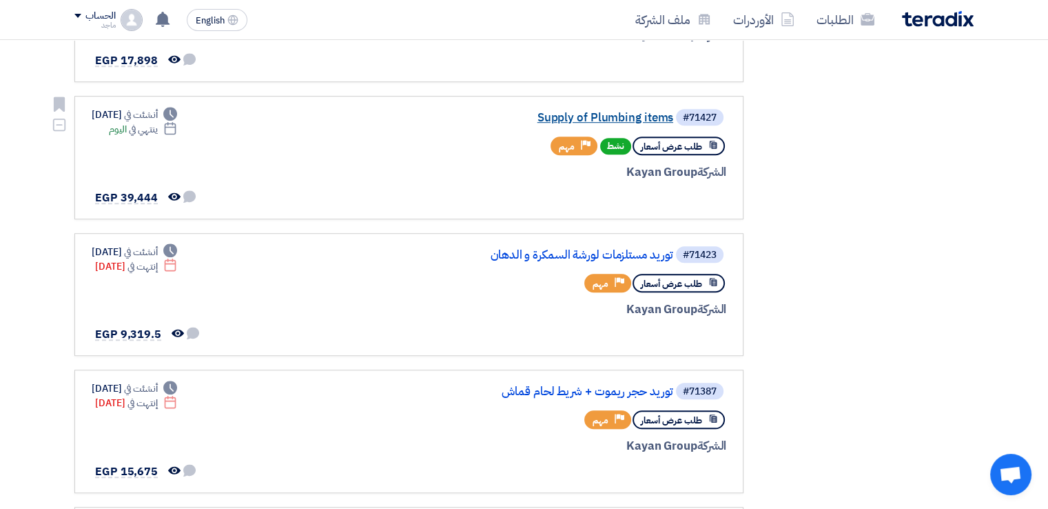
click at [637, 112] on link "Supply of Plumbing items" at bounding box center [536, 118] width 276 height 12
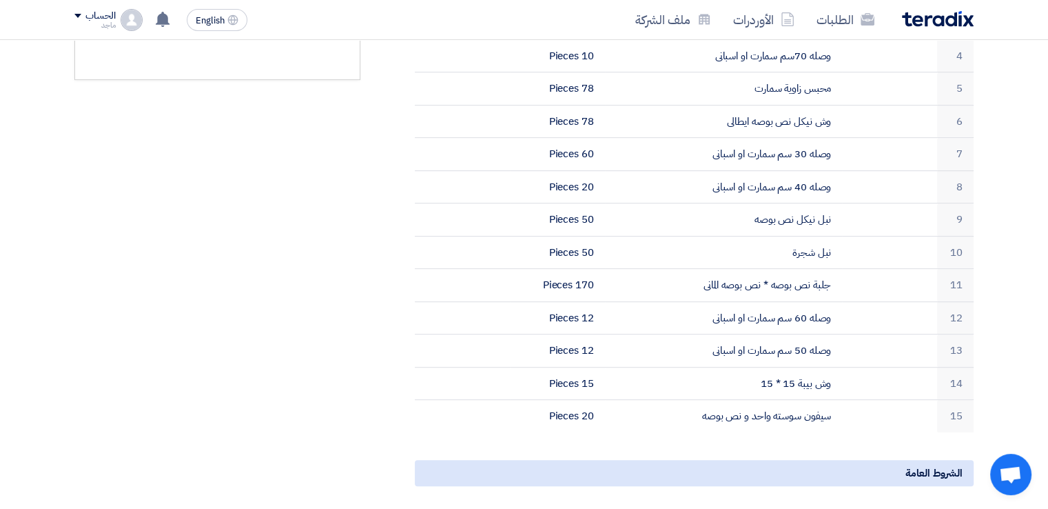
scroll to position [552, 0]
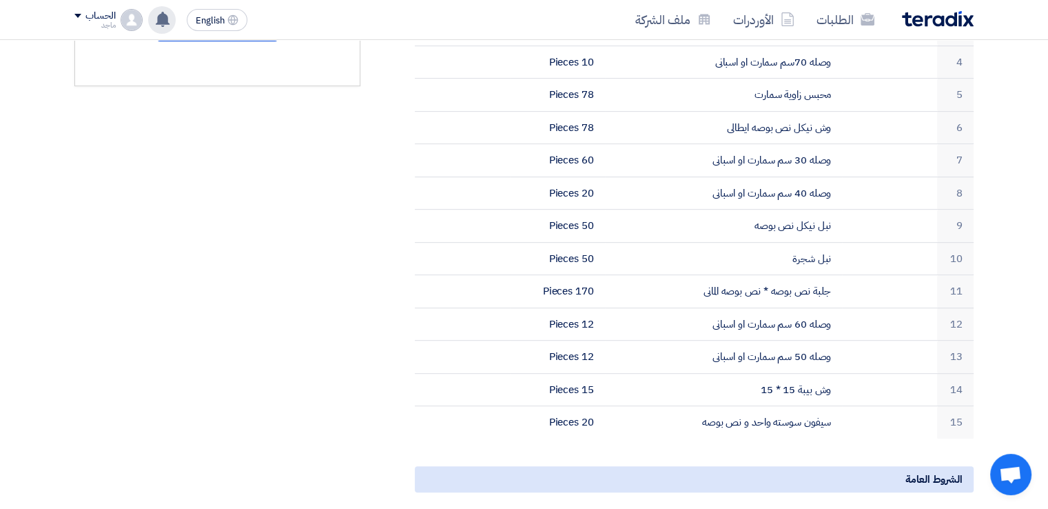
click at [165, 21] on use at bounding box center [163, 19] width 14 height 15
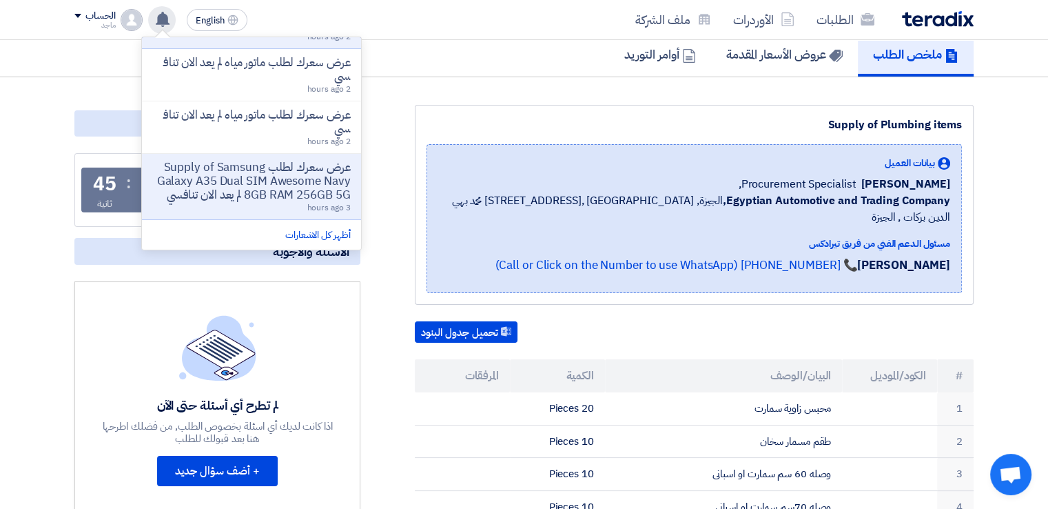
scroll to position [448, 0]
click at [325, 230] on link "أظهر كل الاشعارات" at bounding box center [317, 234] width 65 height 14
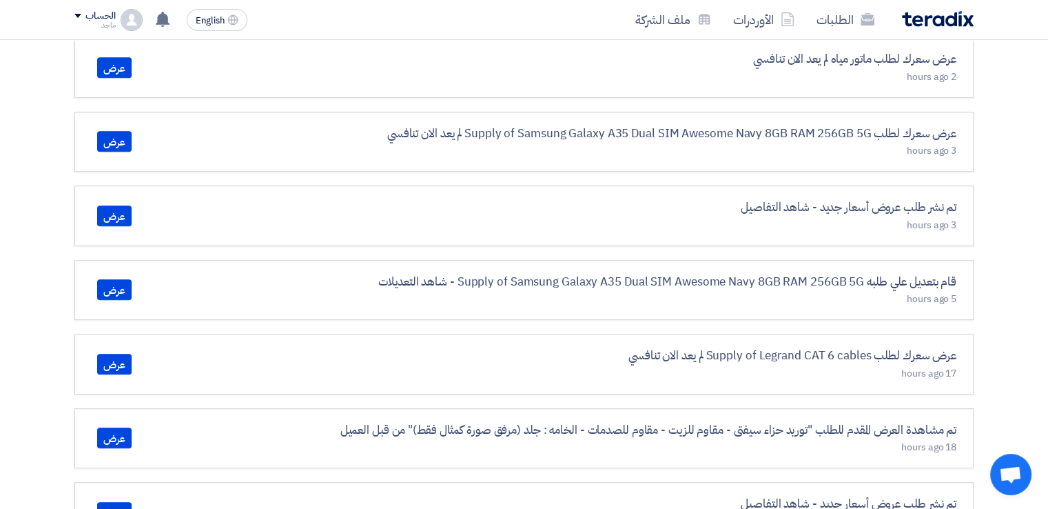
scroll to position [686, 0]
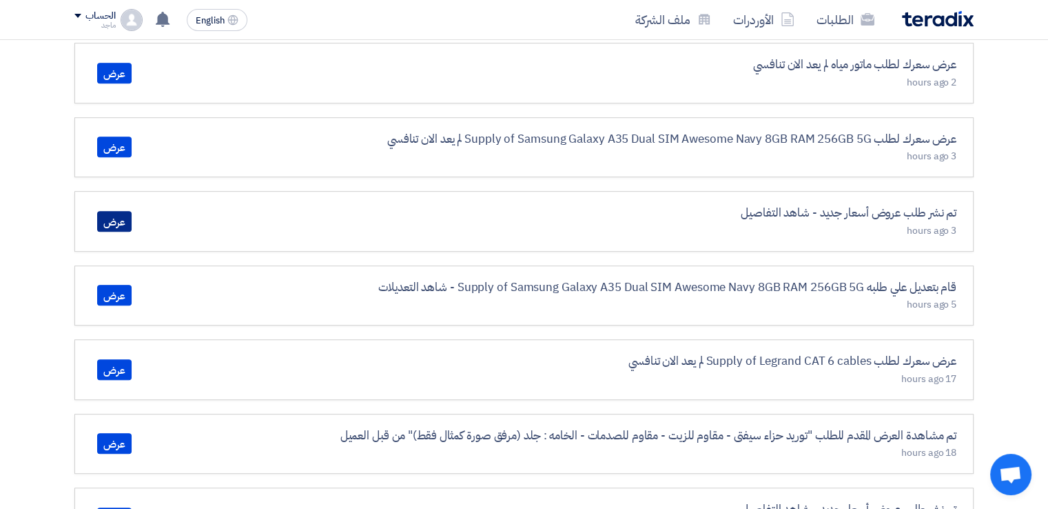
click at [119, 215] on link "عرض" at bounding box center [114, 221] width 34 height 21
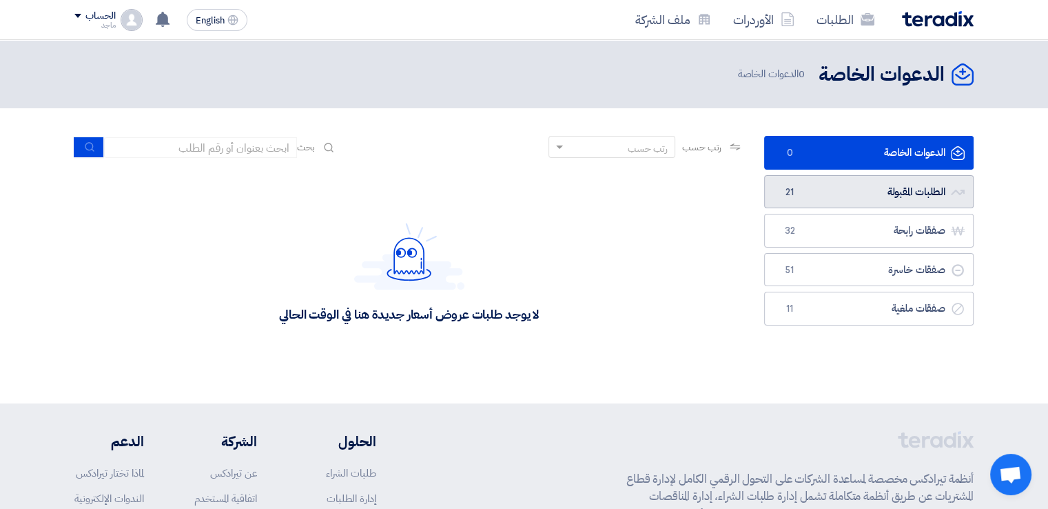
click at [917, 188] on link "الطلبات المقبولة الطلبات المقبولة 21" at bounding box center [869, 192] width 210 height 34
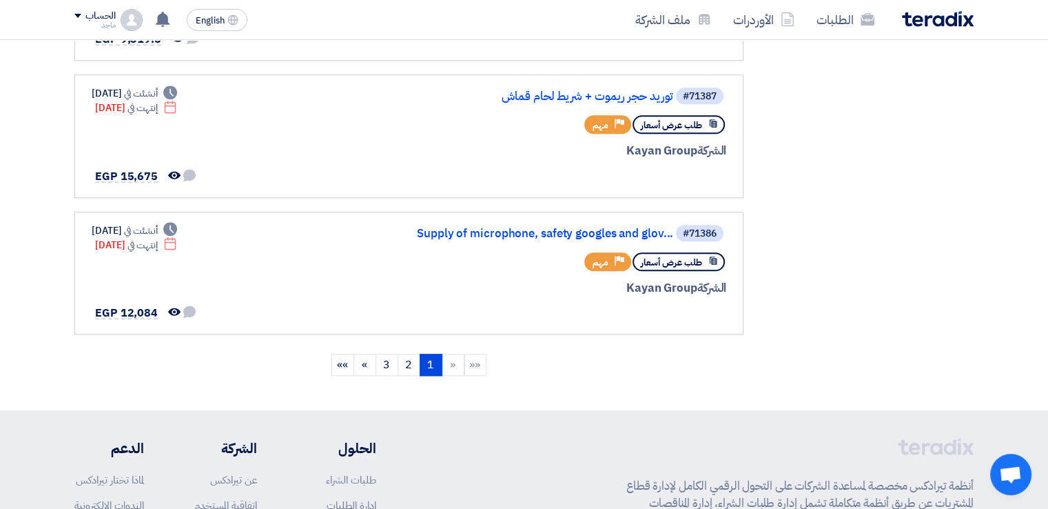
scroll to position [1207, 0]
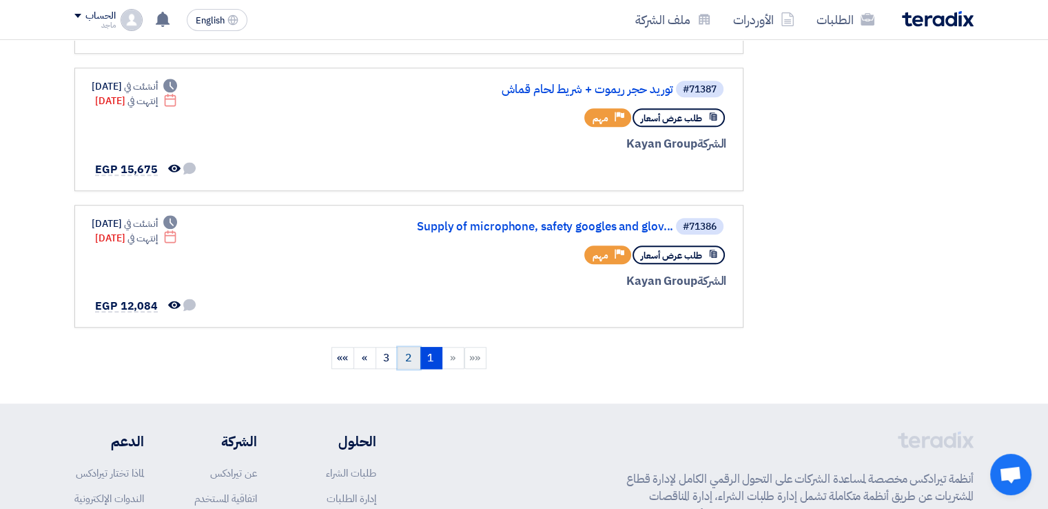
click at [409, 347] on link "2" at bounding box center [409, 358] width 23 height 22
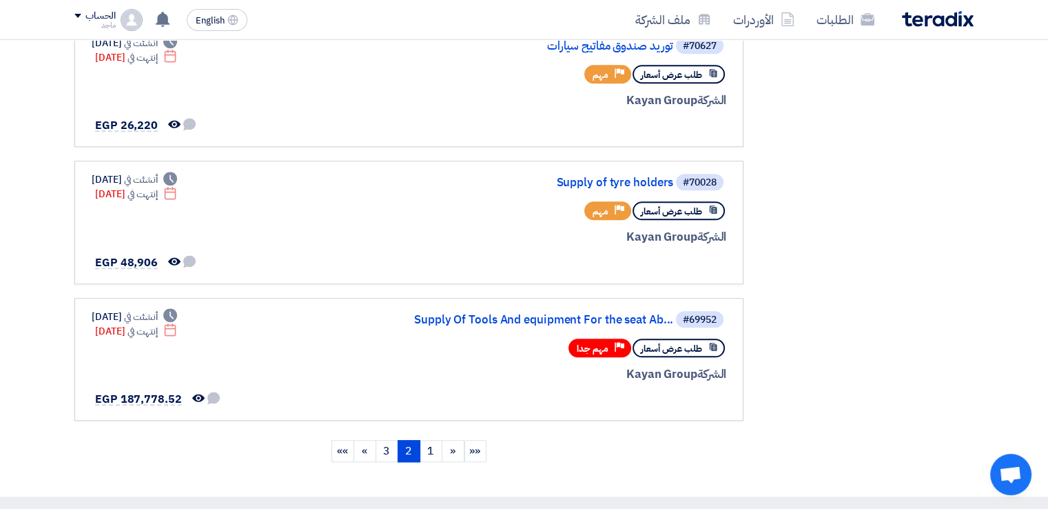
scroll to position [1119, 0]
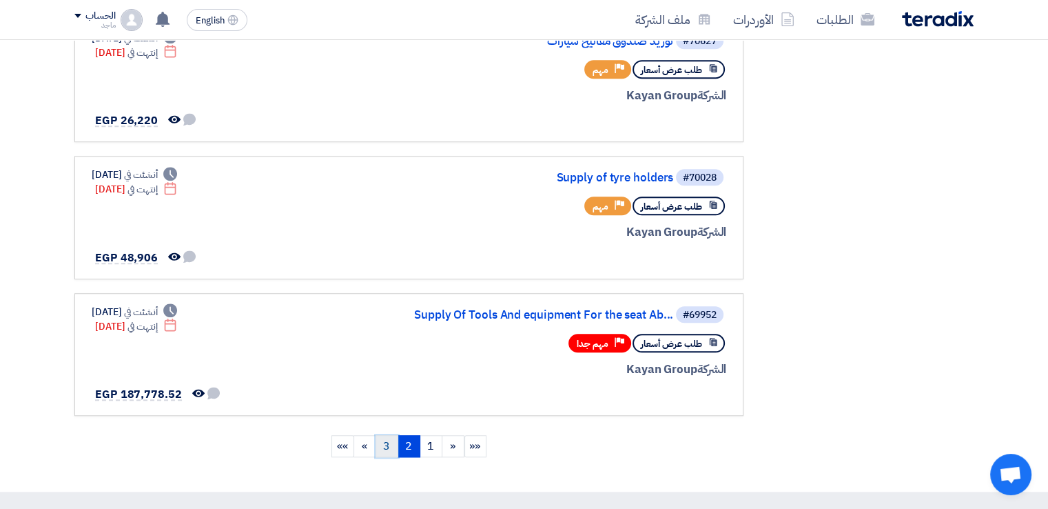
click at [386, 435] on link "3" at bounding box center [387, 446] width 23 height 22
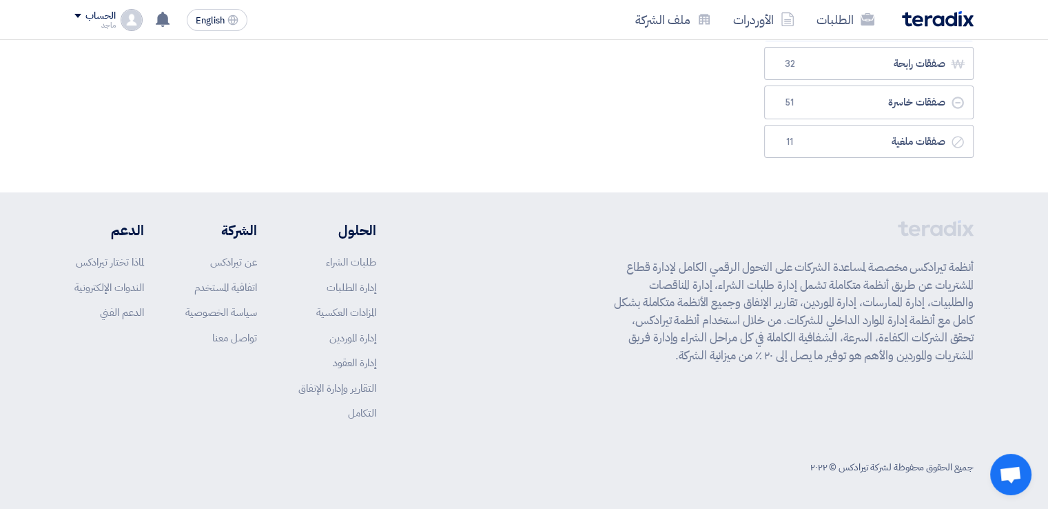
scroll to position [0, 0]
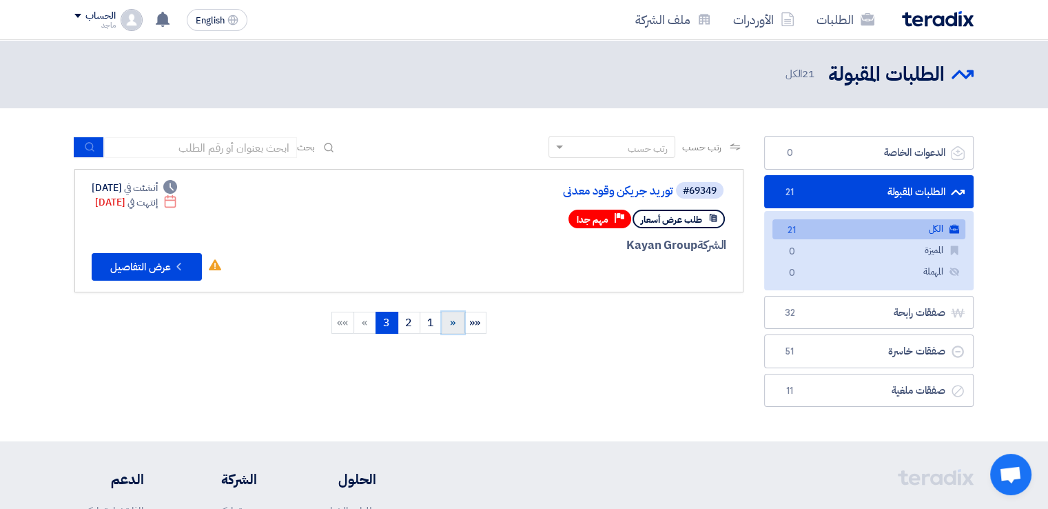
click at [453, 320] on span "«" at bounding box center [453, 322] width 6 height 17
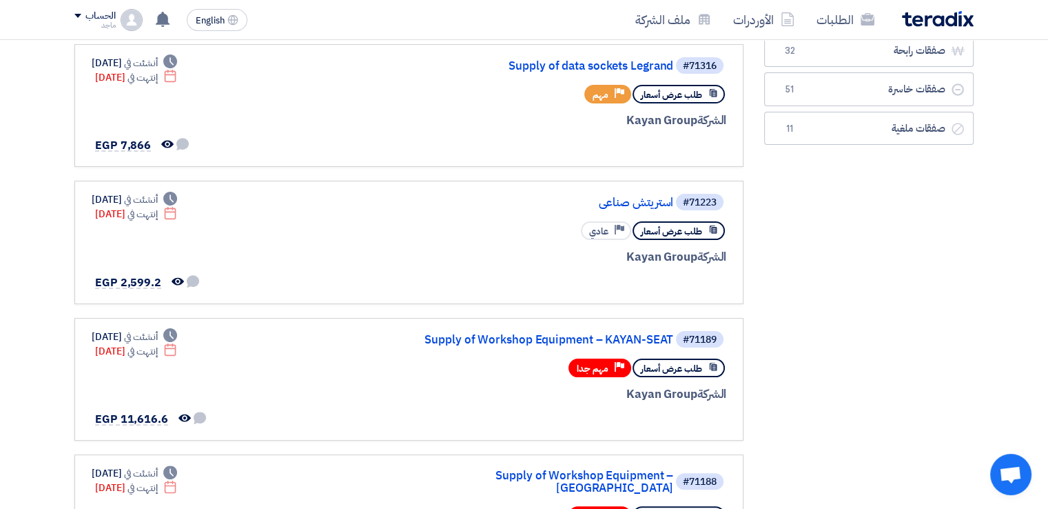
scroll to position [284, 0]
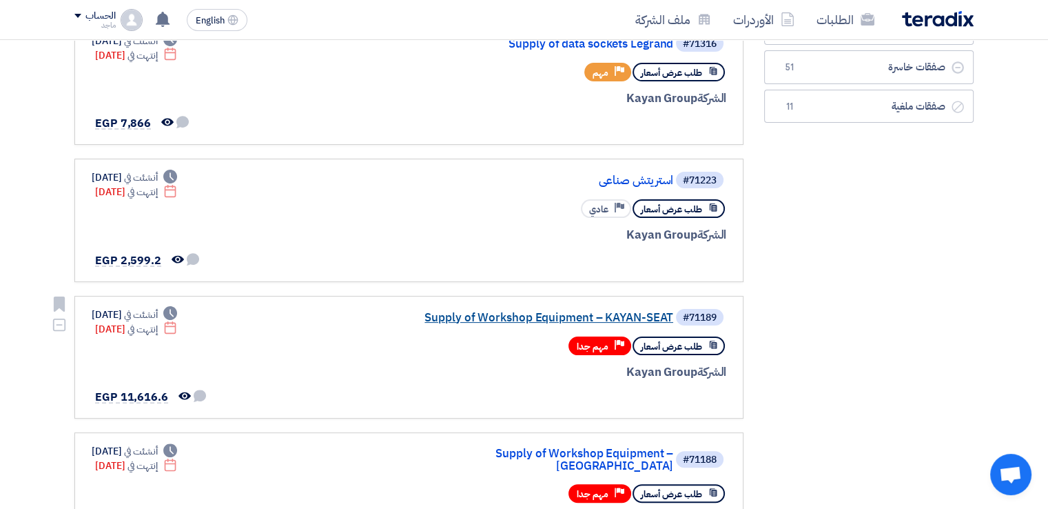
click at [615, 312] on link "Supply of Workshop Equipment – KAYAN-SEAT" at bounding box center [536, 318] width 276 height 12
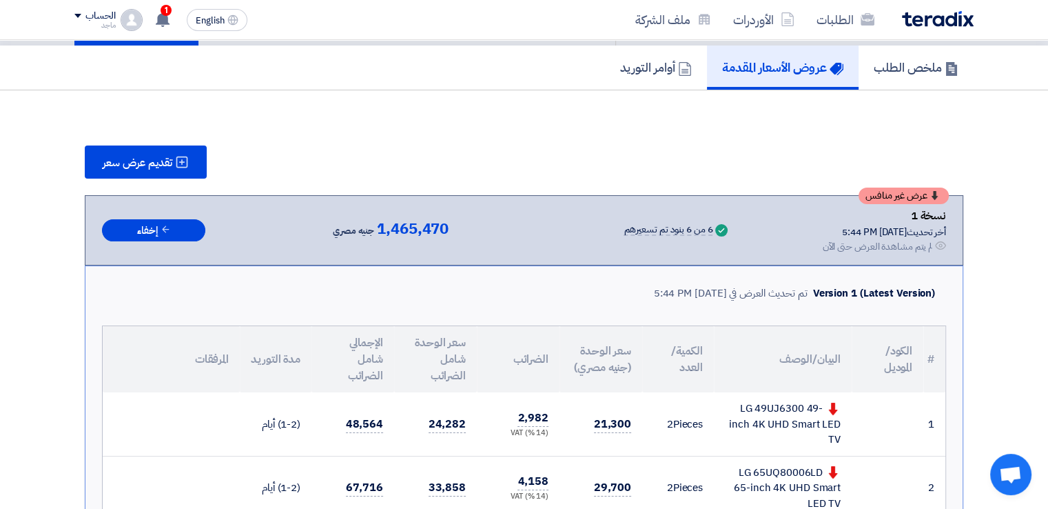
scroll to position [84, 0]
